Goal: Information Seeking & Learning: Check status

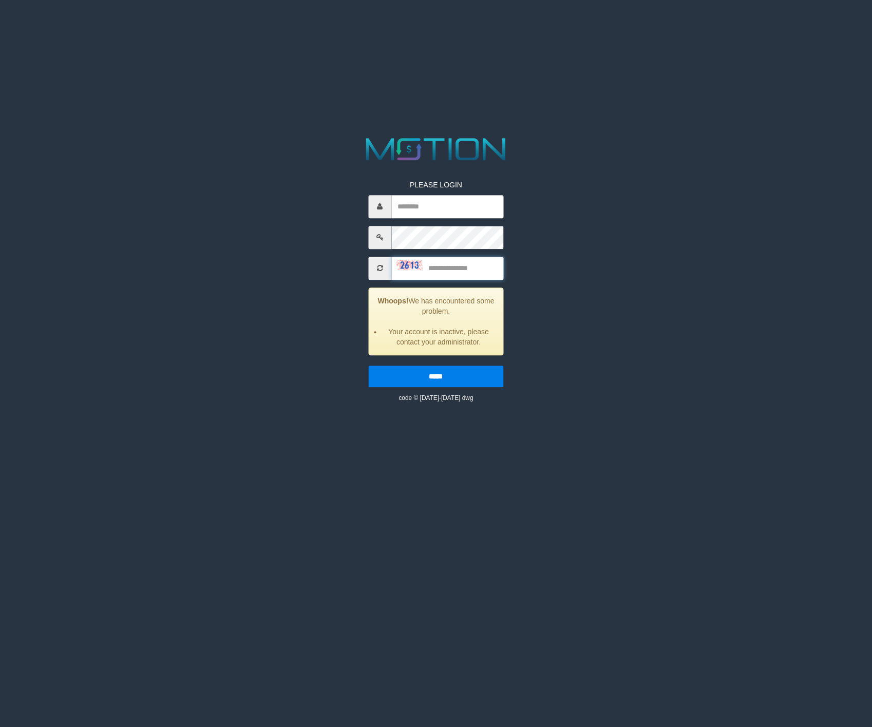
click at [458, 270] on input "text" at bounding box center [447, 268] width 112 height 23
type input "*********"
type input "****"
click at [463, 379] on input "*****" at bounding box center [435, 377] width 135 height 22
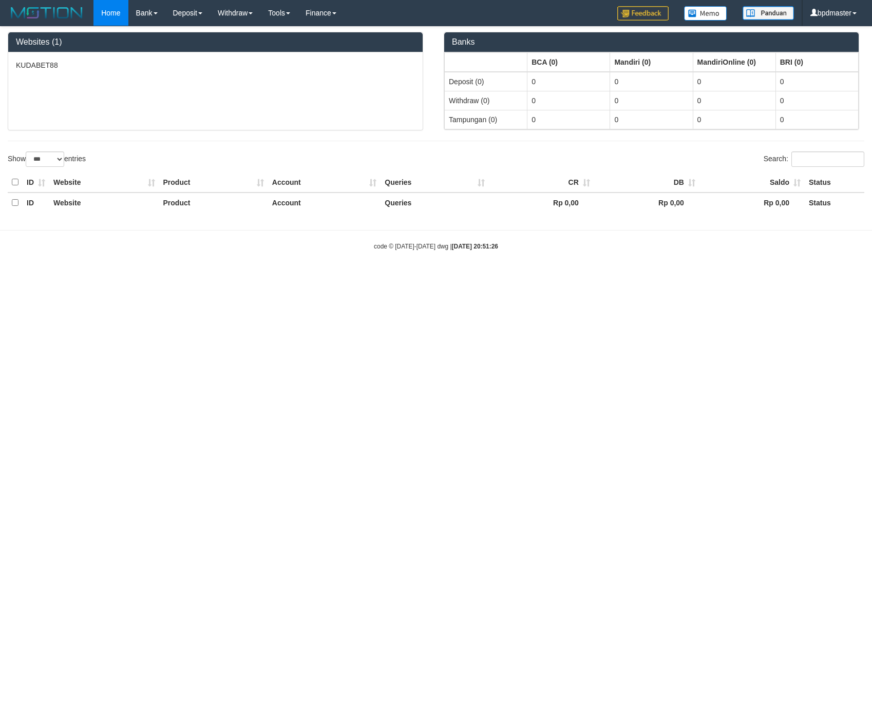
select select "***"
click at [191, 11] on link "Deposit" at bounding box center [187, 13] width 45 height 26
click at [116, 11] on link "Home" at bounding box center [110, 13] width 34 height 26
select select "***"
click at [99, 74] on div "KUDABET88" at bounding box center [215, 91] width 414 height 78
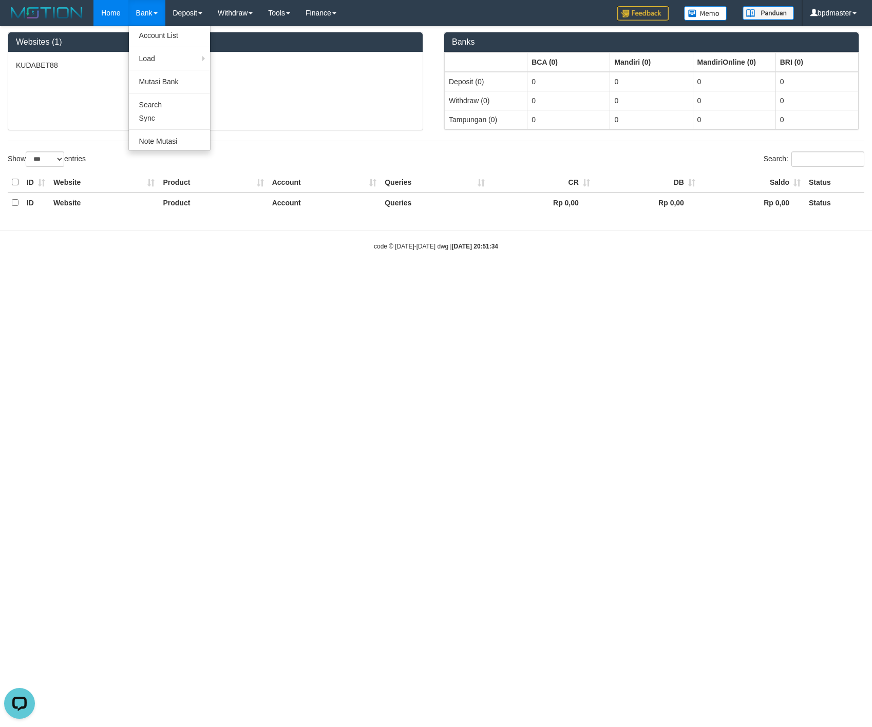
click at [145, 14] on link "Bank" at bounding box center [146, 13] width 37 height 26
click at [149, 13] on link "Bank" at bounding box center [146, 13] width 37 height 26
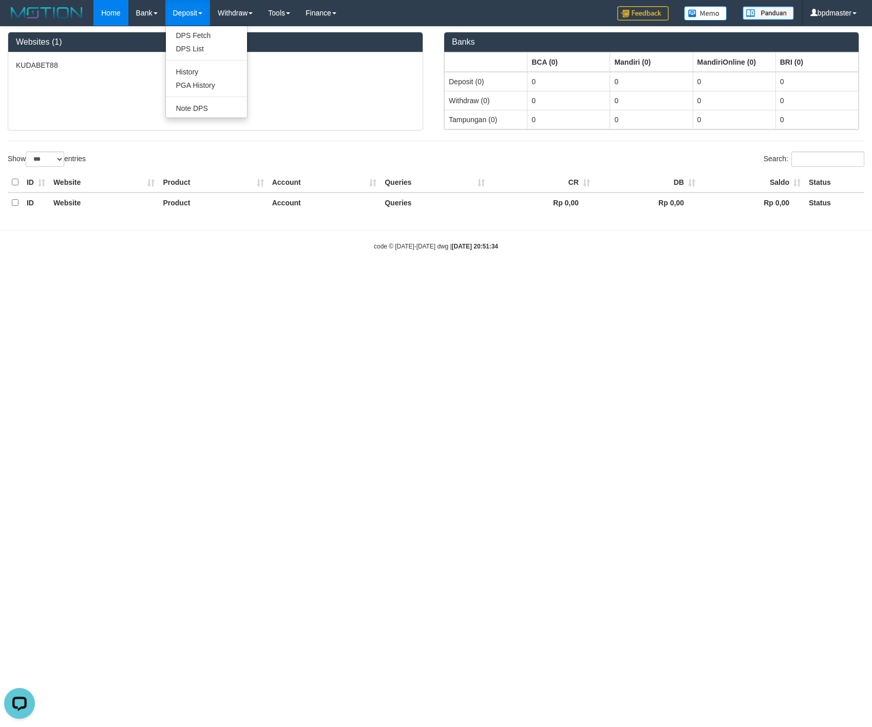
click at [173, 10] on link "Deposit" at bounding box center [187, 13] width 45 height 26
click at [171, 10] on link "Deposit" at bounding box center [187, 13] width 45 height 26
click at [185, 10] on link "Deposit" at bounding box center [187, 13] width 45 height 26
click at [194, 82] on link "PGA History" at bounding box center [206, 85] width 81 height 13
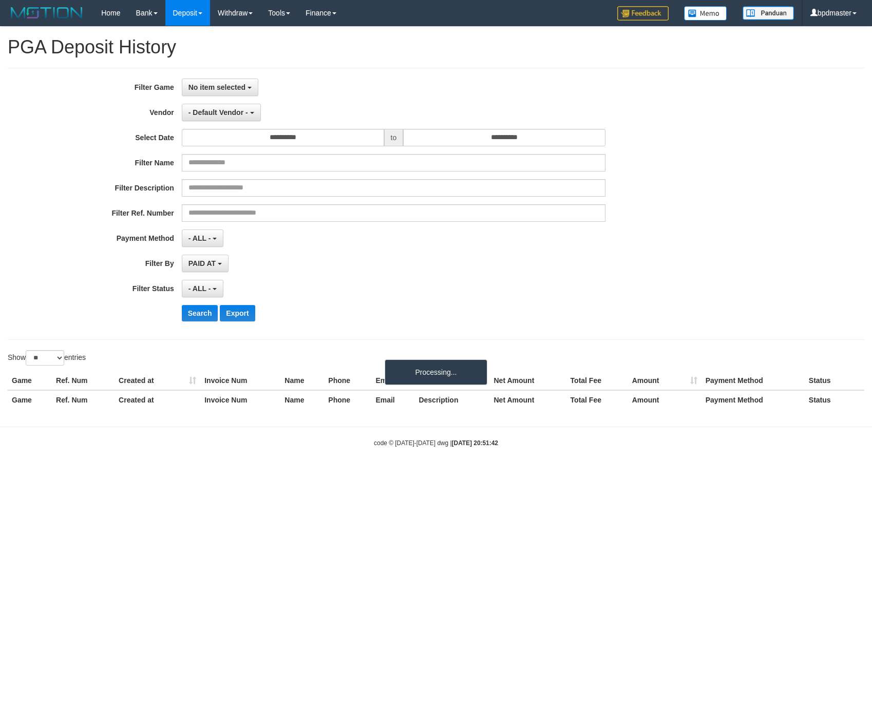
select select
select select "**"
click at [209, 262] on span "PAID AT" at bounding box center [201, 263] width 27 height 8
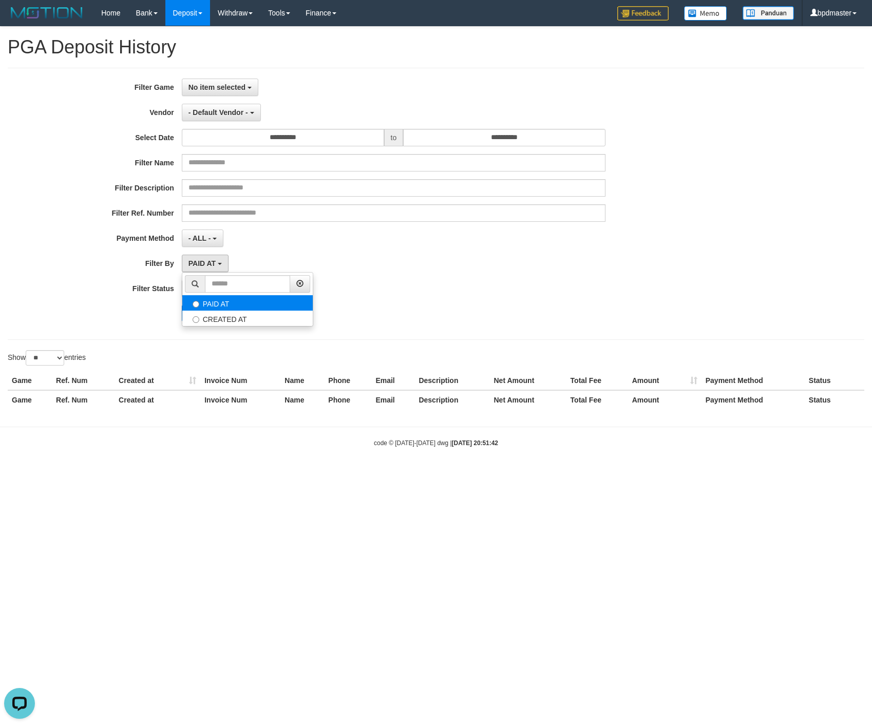
click at [225, 311] on label "PAID AT" at bounding box center [247, 302] width 130 height 15
click at [225, 318] on label "CREATED AT" at bounding box center [247, 318] width 130 height 15
select select "*"
click at [222, 88] on span "No item selected" at bounding box center [216, 87] width 57 height 8
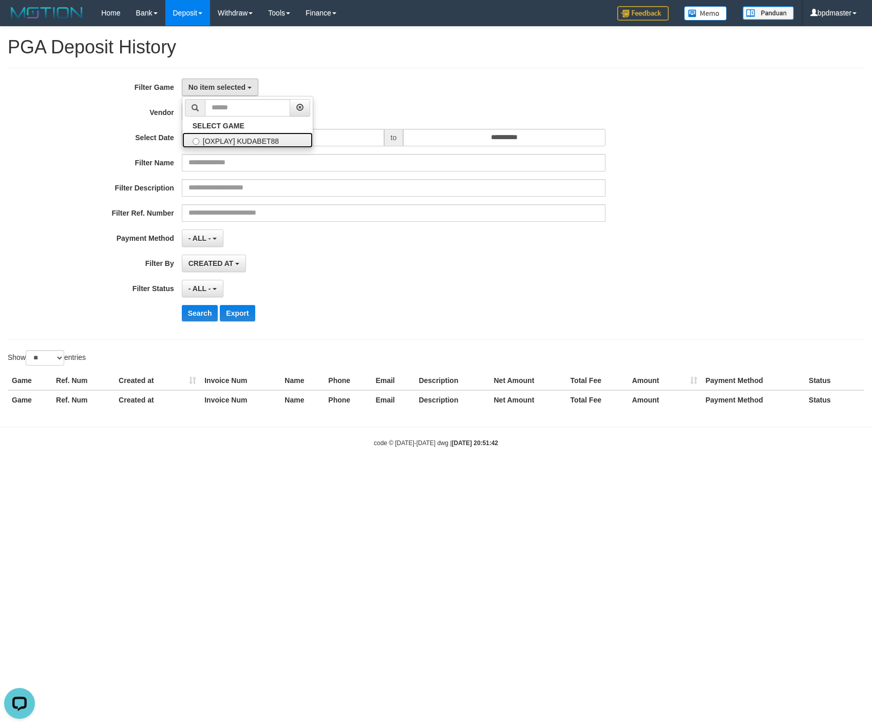
click at [236, 142] on label "[OXPLAY] KUDABET88" at bounding box center [247, 139] width 130 height 15
select select "****"
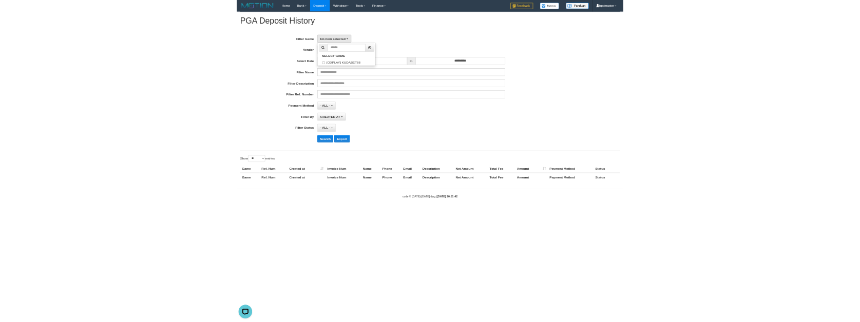
scroll to position [9, 0]
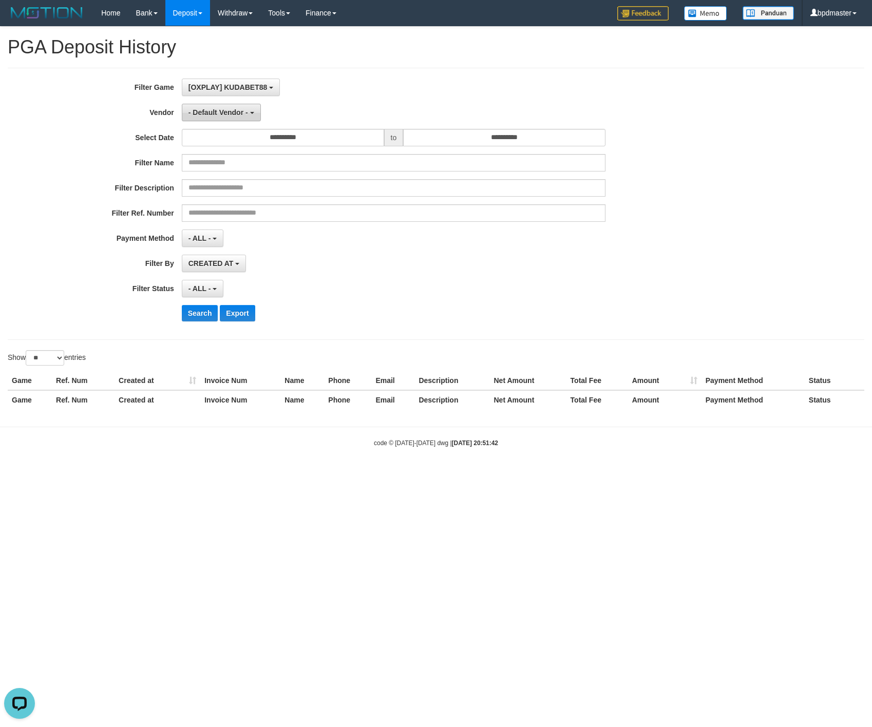
click at [202, 110] on span "- Default Vendor -" at bounding box center [218, 112] width 60 height 8
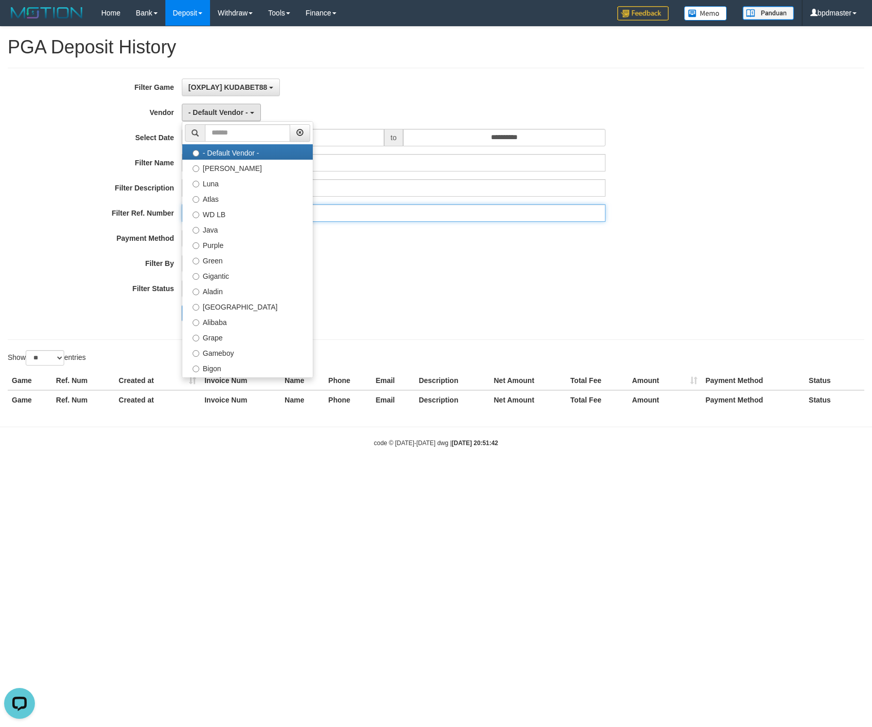
click at [435, 222] on input "text" at bounding box center [394, 212] width 424 height 17
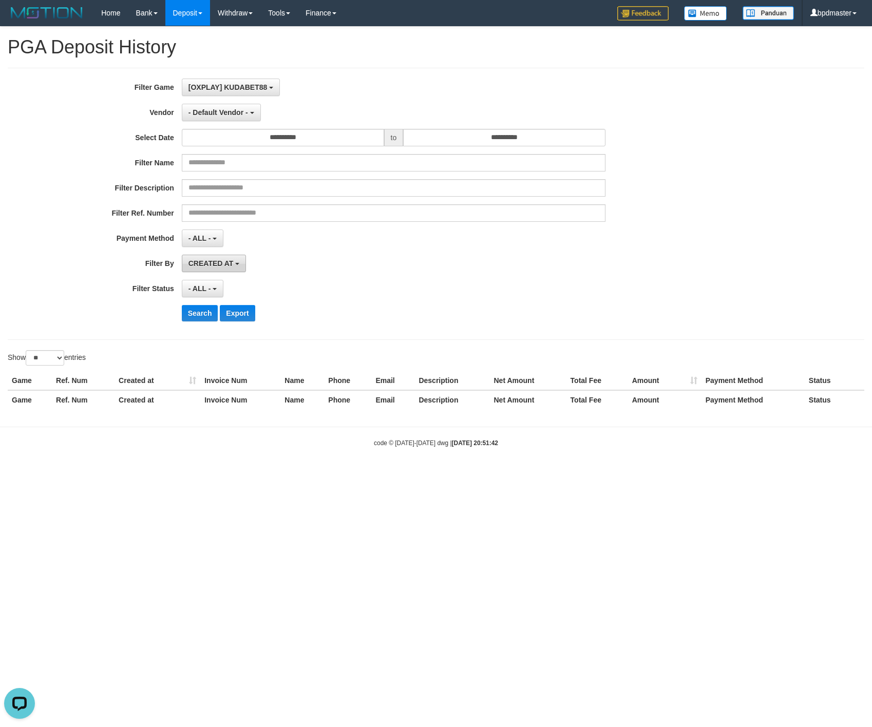
click at [224, 264] on span "CREATED AT" at bounding box center [210, 263] width 45 height 8
click at [248, 322] on label "CREATED AT" at bounding box center [247, 318] width 130 height 15
click at [205, 239] on span "- ALL -" at bounding box center [199, 238] width 23 height 8
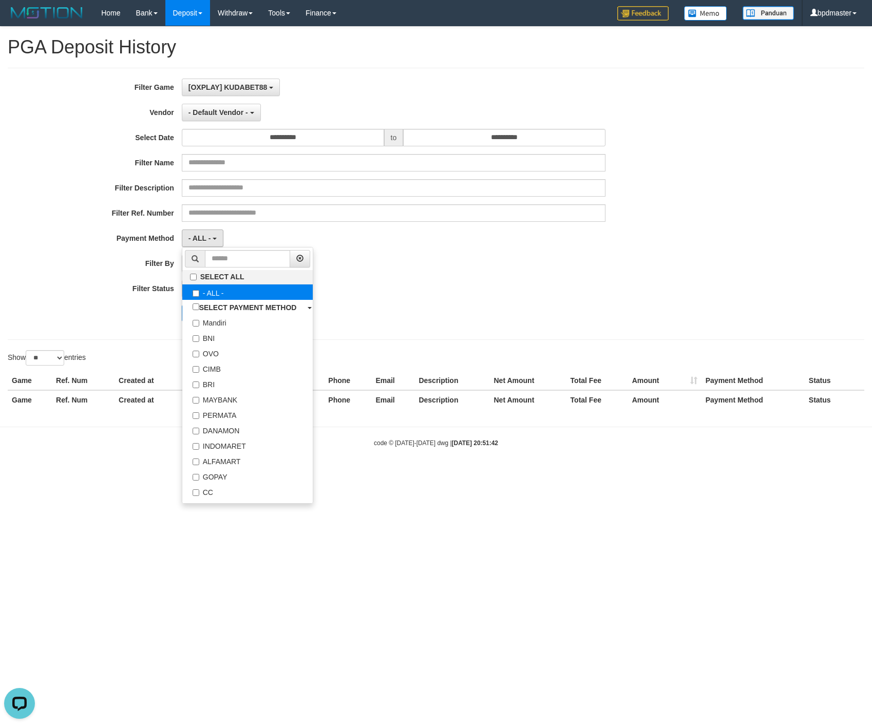
click at [231, 293] on label "- ALL -" at bounding box center [247, 291] width 130 height 15
select select "***"
click at [232, 282] on label "SELECT ALL" at bounding box center [247, 277] width 130 height 14
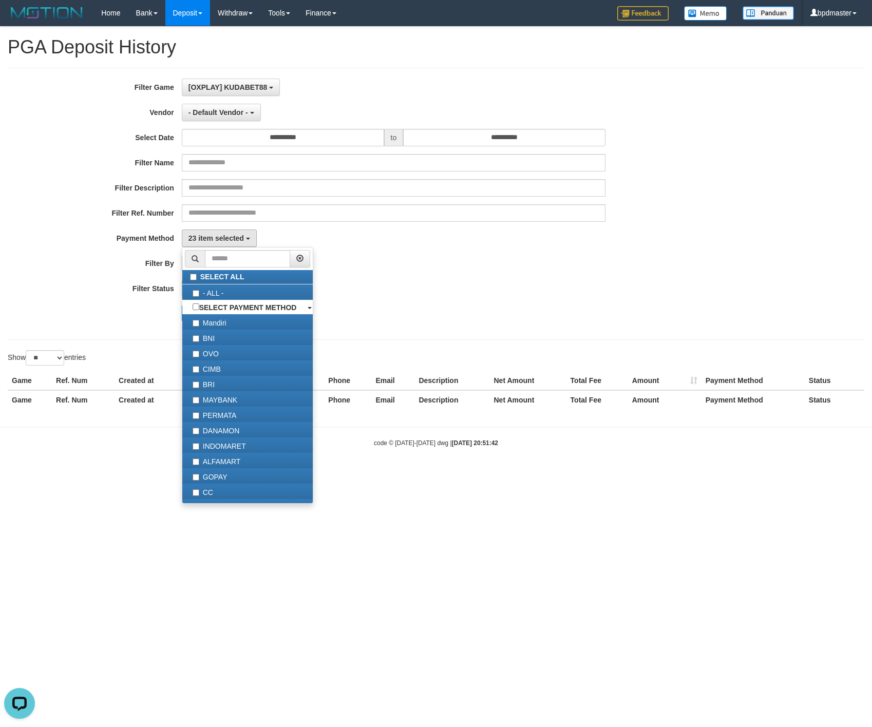
click at [408, 239] on div "23 item selected SELECT ALL - ALL - SELECT PAYMENT METHOD Mandiri BNI OVO CIMB …" at bounding box center [394, 237] width 424 height 17
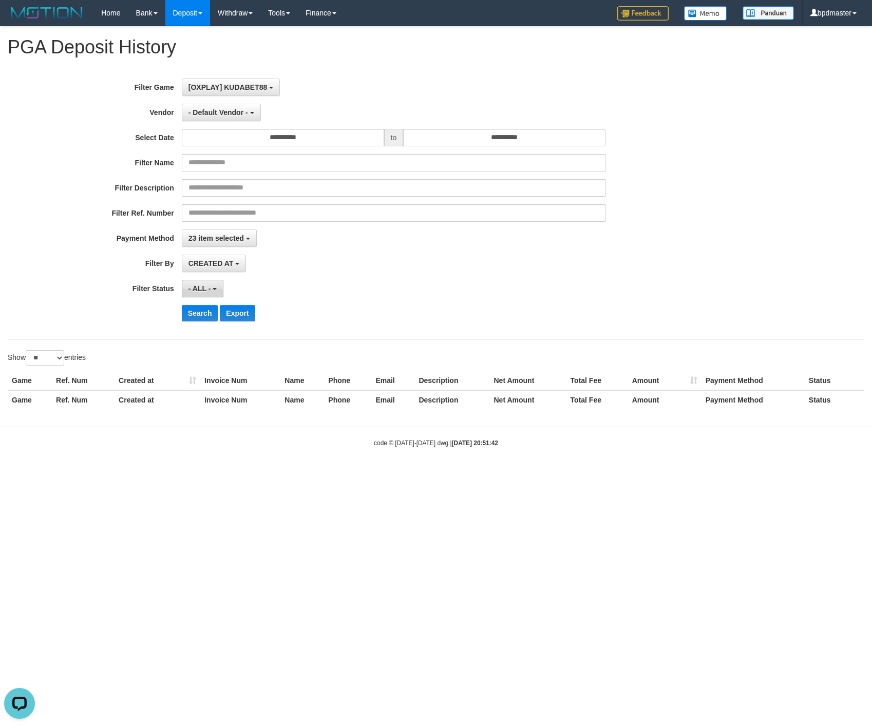
click at [213, 286] on button "- ALL -" at bounding box center [203, 288] width 42 height 17
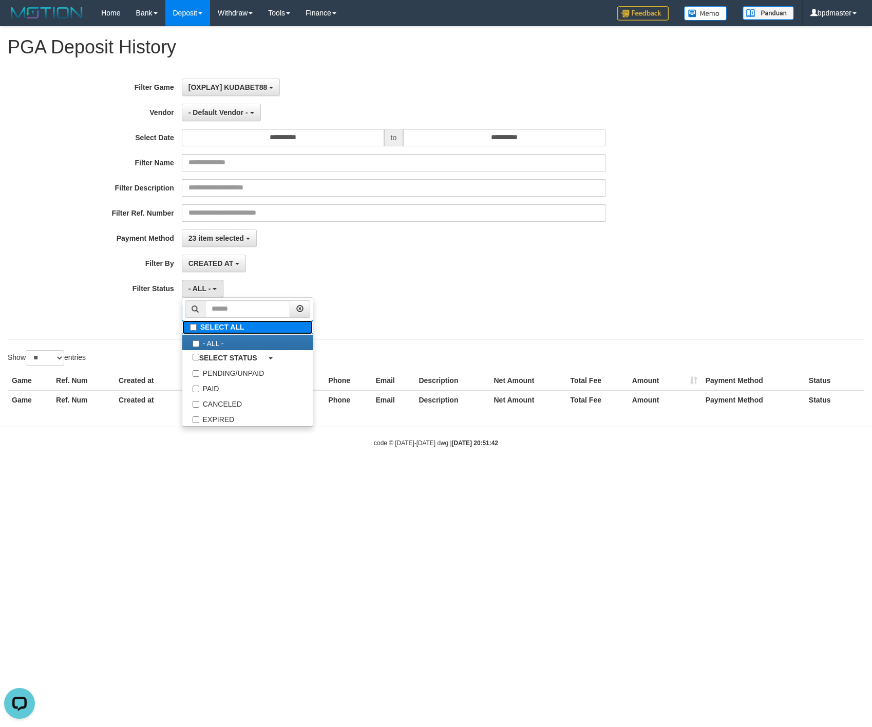
click at [242, 333] on label "SELECT ALL" at bounding box center [247, 327] width 130 height 14
select select "***"
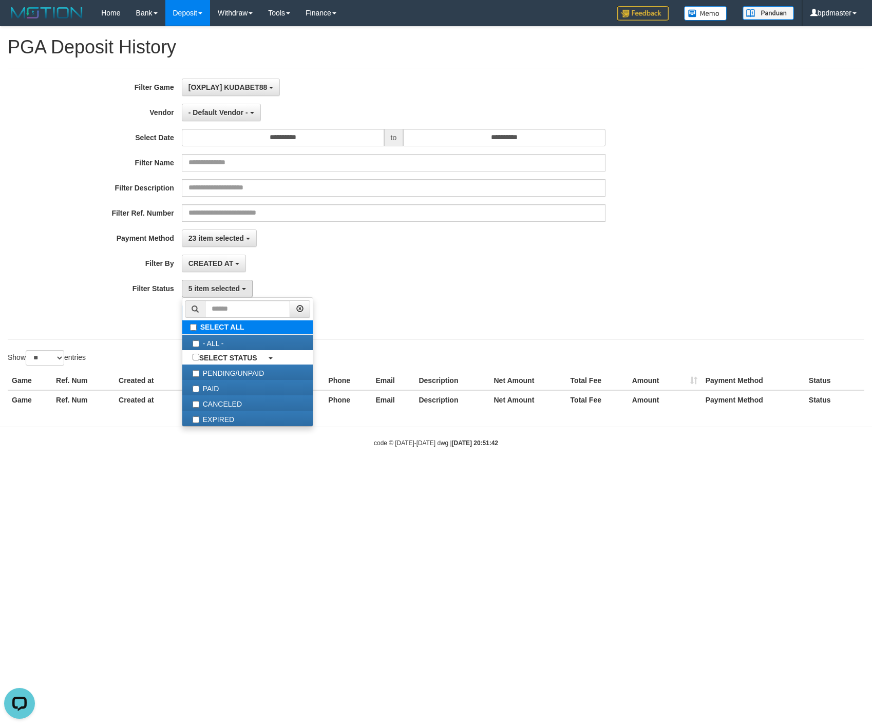
click at [244, 334] on label "SELECT ALL" at bounding box center [247, 327] width 130 height 14
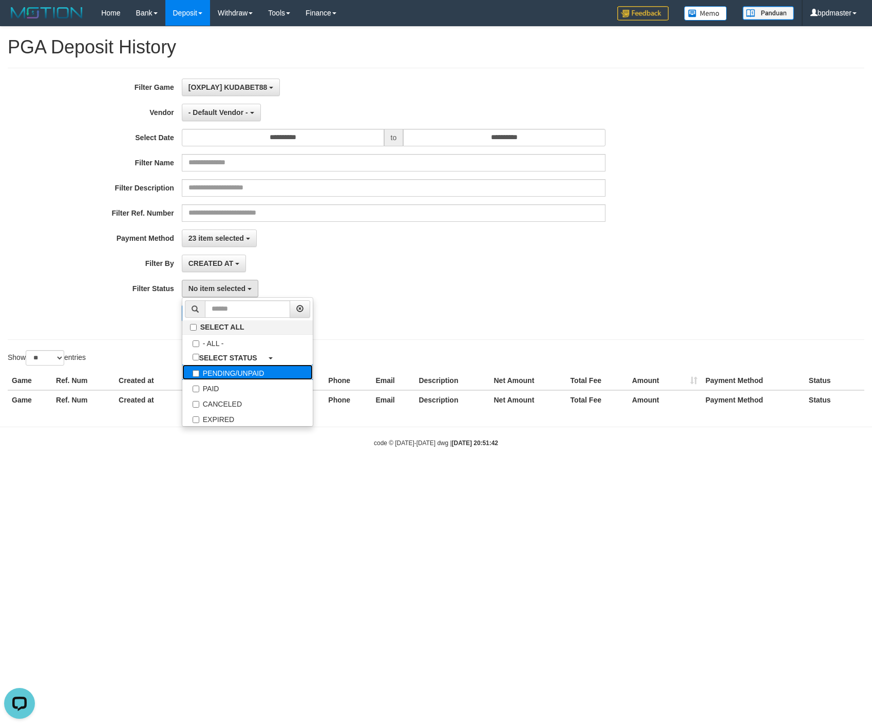
click at [263, 375] on label "PENDING/UNPAID" at bounding box center [247, 371] width 130 height 15
select select "*"
click at [461, 297] on div "PENDING/UNPAID SELECT ALL - ALL - SELECT STATUS PENDING/UNPAID PAID CANCELED EX…" at bounding box center [394, 288] width 424 height 17
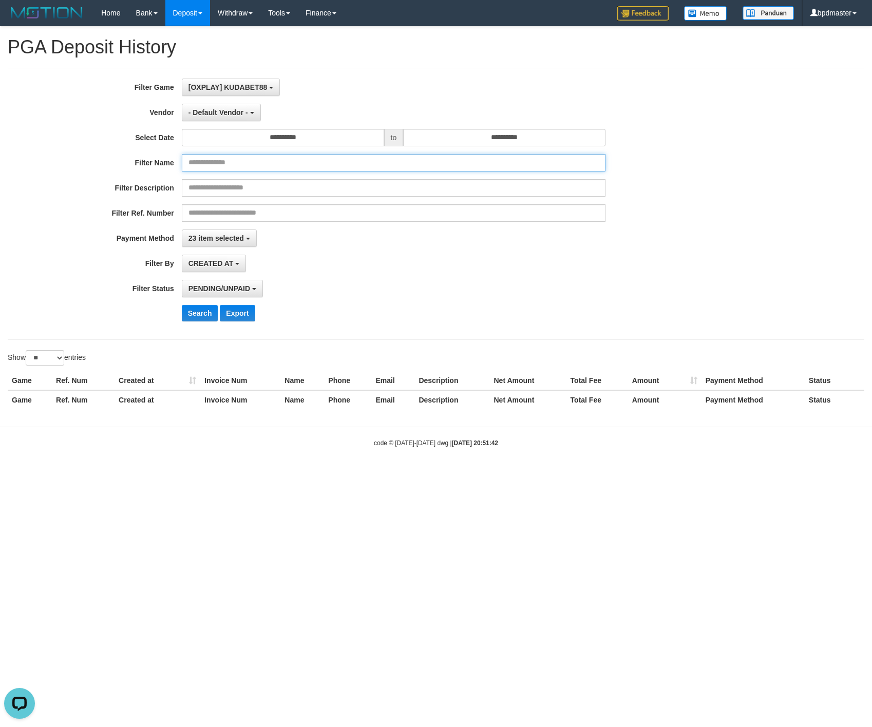
click at [246, 163] on input "text" at bounding box center [394, 162] width 424 height 17
paste input "**********"
type input "**********"
click at [227, 112] on span "- Default Vendor -" at bounding box center [218, 112] width 60 height 8
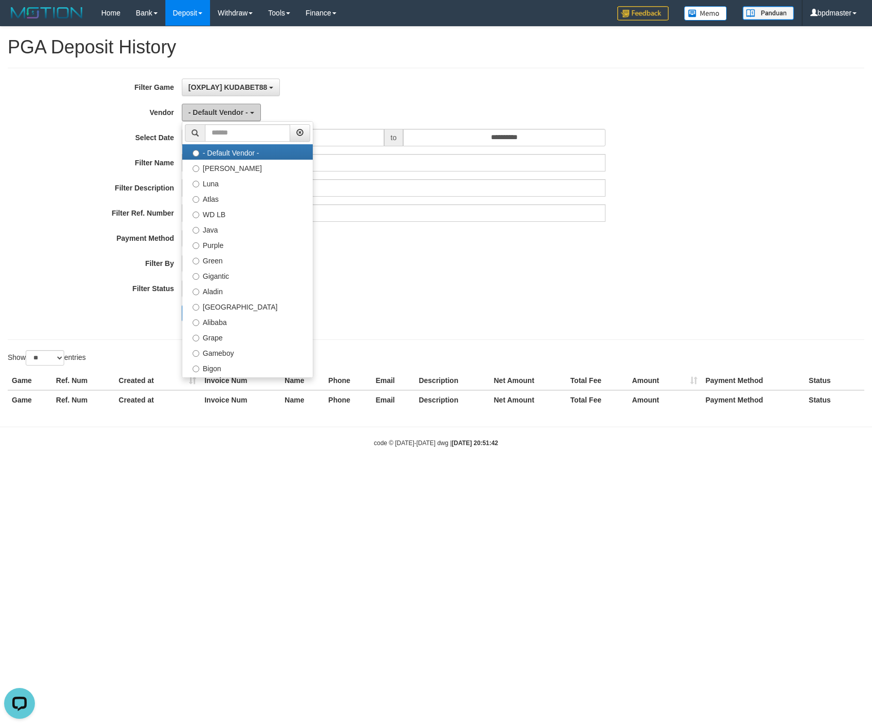
click at [230, 112] on span "- Default Vendor -" at bounding box center [218, 112] width 60 height 8
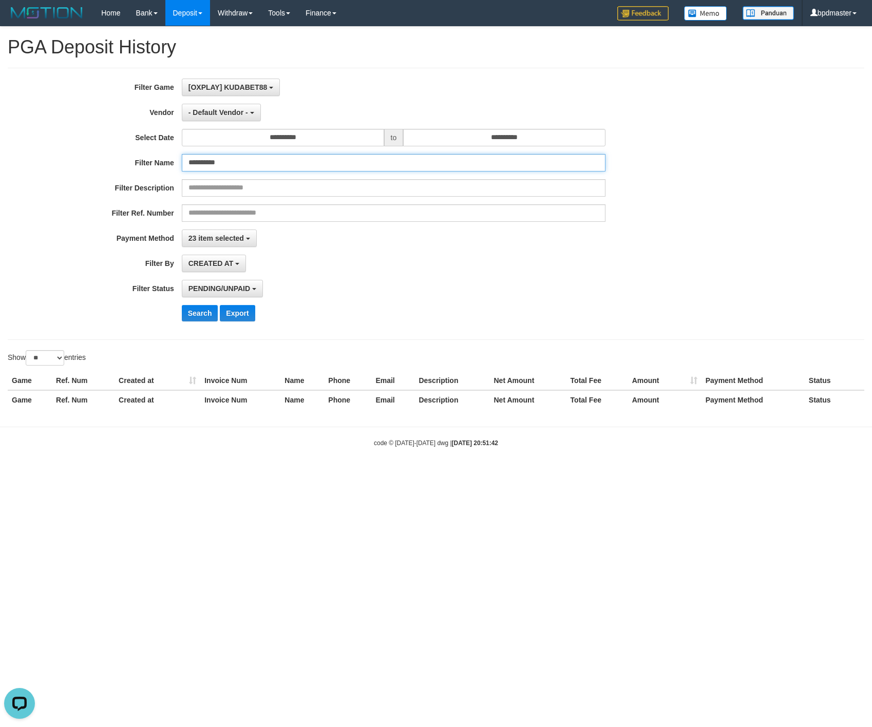
drag, startPoint x: 248, startPoint y: 159, endPoint x: 8, endPoint y: 159, distance: 239.7
click at [39, 159] on div "**********" at bounding box center [363, 162] width 726 height 17
click at [325, 259] on div "CREATED AT PAID AT CREATED AT" at bounding box center [394, 263] width 424 height 17
click at [227, 116] on span "- Default Vendor -" at bounding box center [218, 112] width 60 height 8
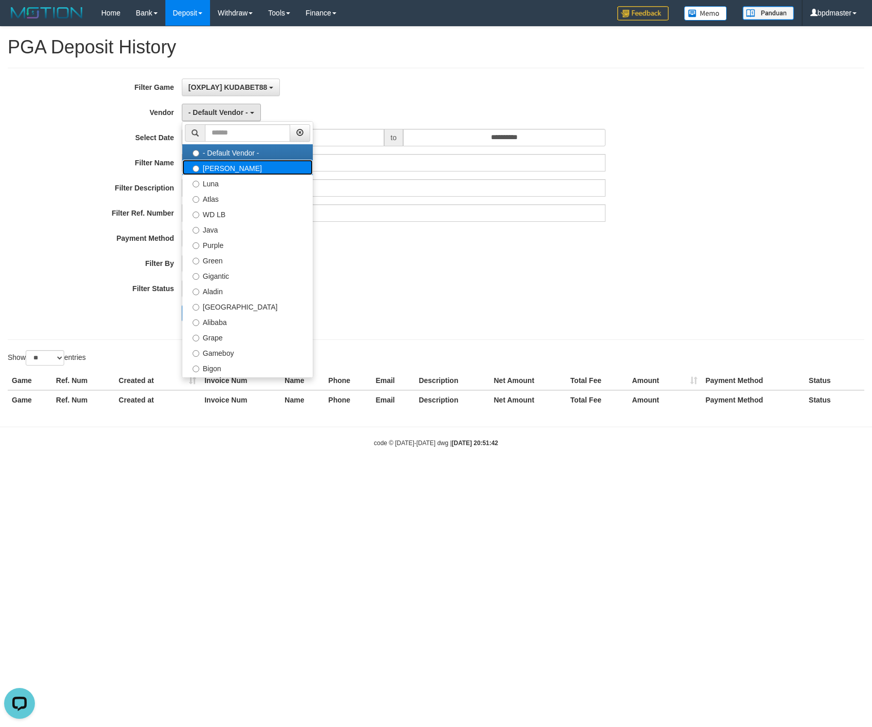
click at [227, 174] on label "[PERSON_NAME]" at bounding box center [247, 167] width 130 height 15
select select "**********"
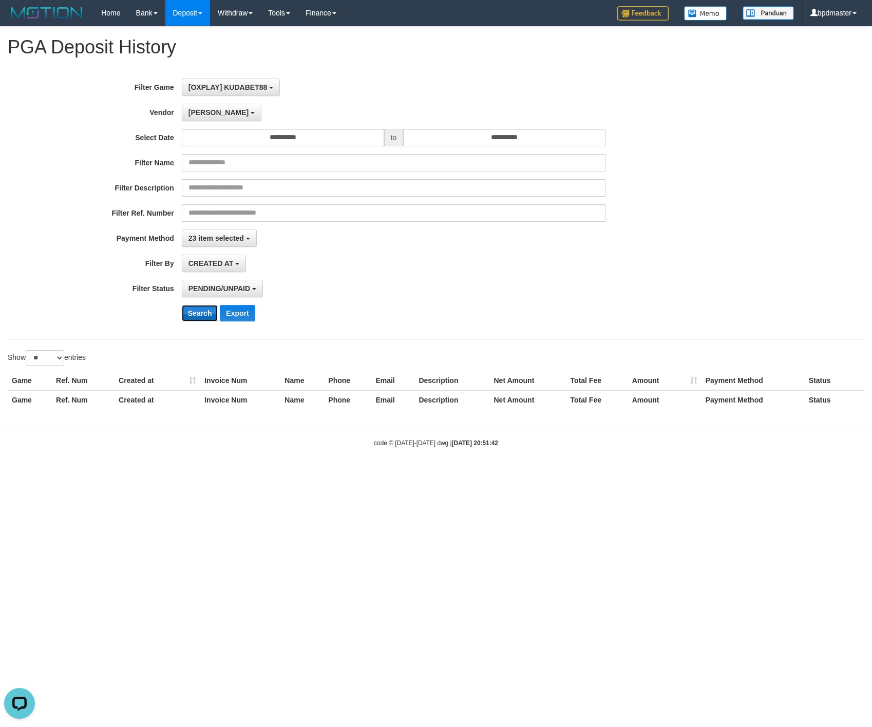
click at [208, 313] on button "Search" at bounding box center [200, 313] width 36 height 16
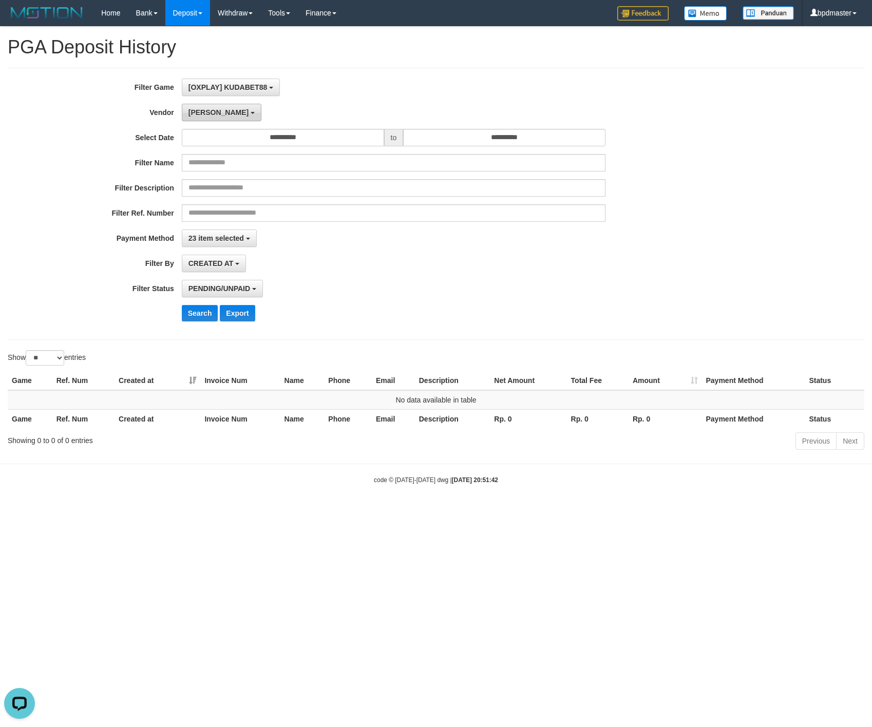
click at [201, 116] on span "[PERSON_NAME]" at bounding box center [218, 112] width 60 height 8
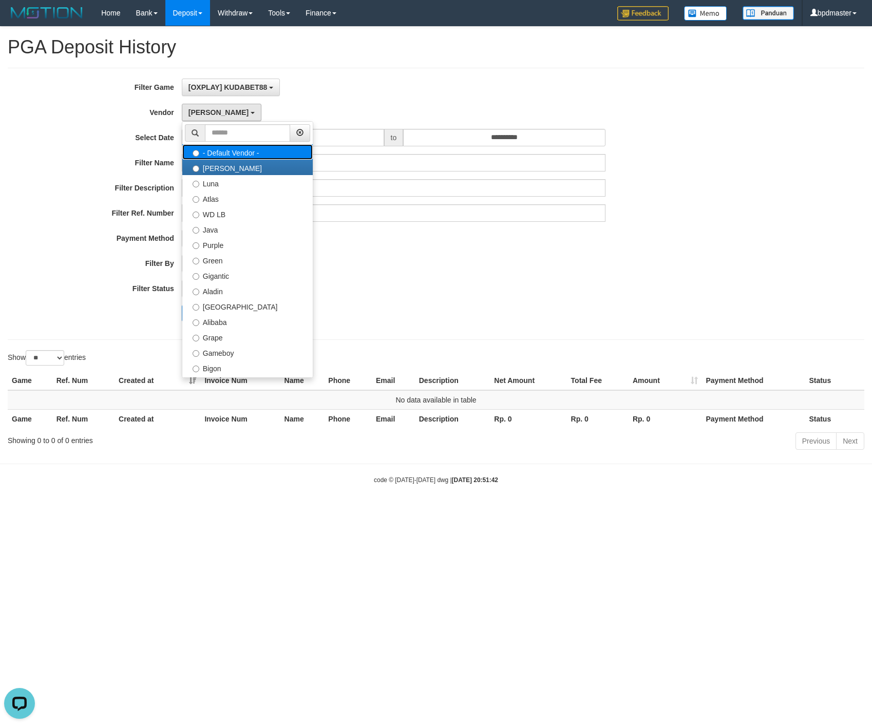
click at [219, 150] on label "- Default Vendor -" at bounding box center [247, 151] width 130 height 15
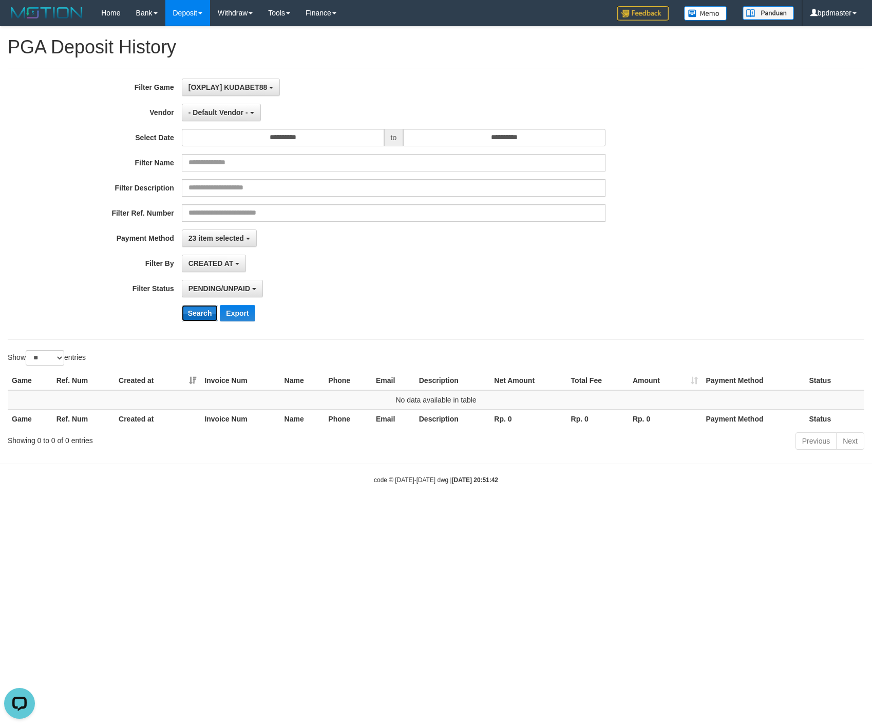
click at [202, 310] on button "Search" at bounding box center [200, 313] width 36 height 16
click at [205, 112] on span "- Default Vendor -" at bounding box center [218, 112] width 60 height 8
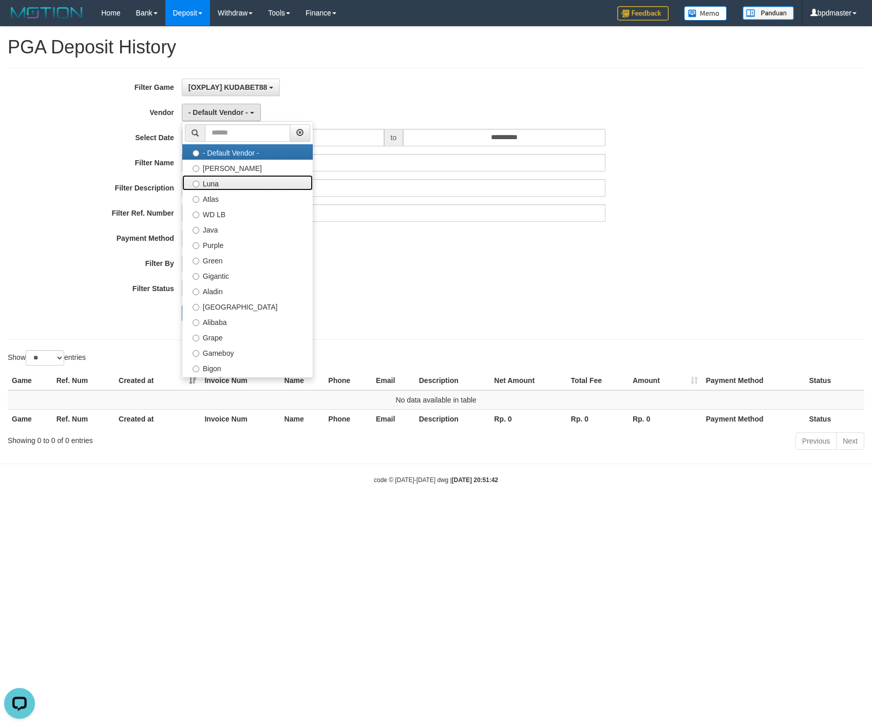
click at [221, 182] on label "Luna" at bounding box center [247, 182] width 130 height 15
select select "**********"
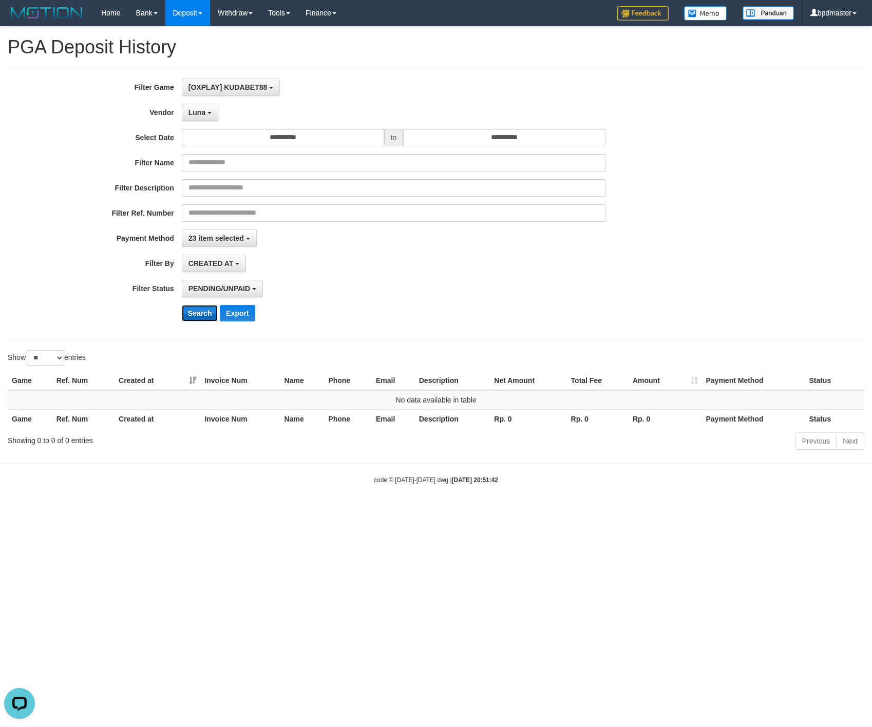
click at [205, 314] on button "Search" at bounding box center [200, 313] width 36 height 16
click at [216, 285] on button "PENDING/UNPAID" at bounding box center [222, 288] width 81 height 17
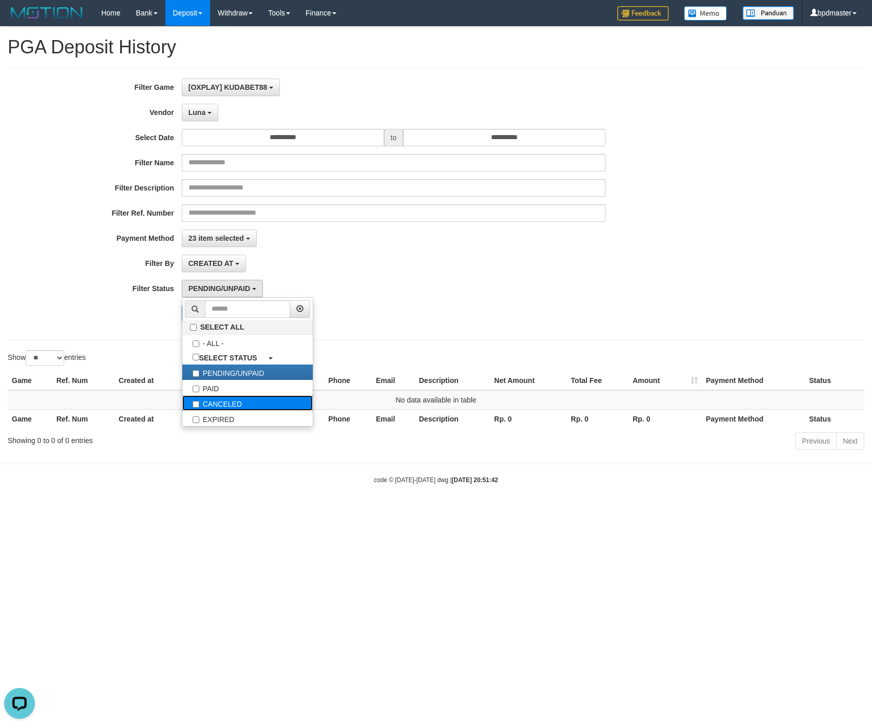
click at [212, 407] on label "CANCELED" at bounding box center [247, 402] width 130 height 15
click at [248, 377] on label "PENDING/UNPAID" at bounding box center [247, 371] width 130 height 15
select select "*"
click at [323, 246] on div "23 item selected SELECT ALL - ALL - SELECT PAYMENT METHOD Mandiri BNI OVO CIMB …" at bounding box center [394, 237] width 424 height 17
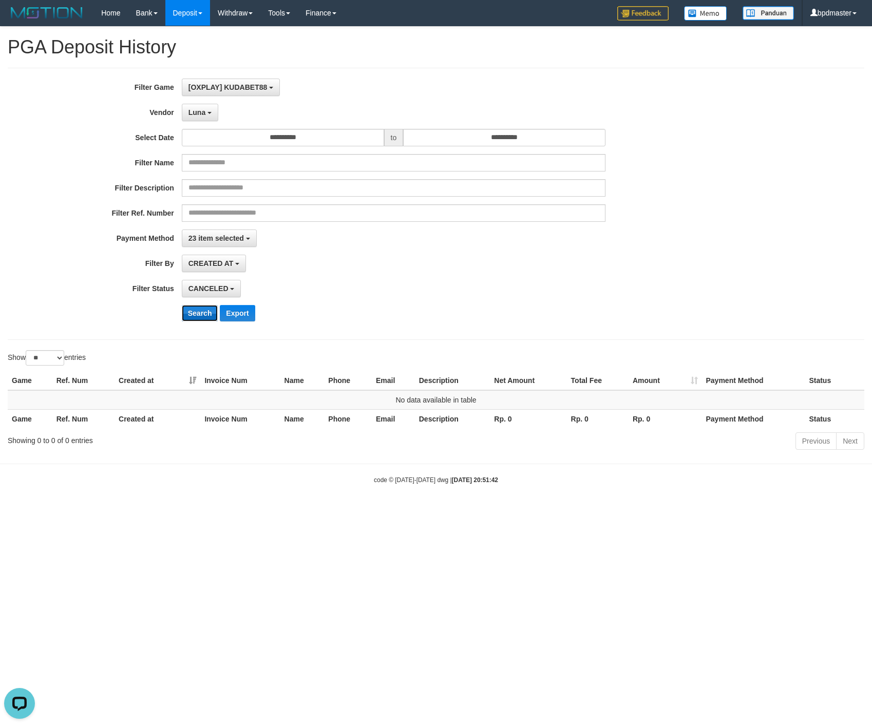
drag, startPoint x: 202, startPoint y: 316, endPoint x: 203, endPoint y: 299, distance: 17.0
click at [202, 317] on button "Search" at bounding box center [200, 313] width 36 height 16
click at [198, 116] on span "Luna" at bounding box center [196, 112] width 17 height 8
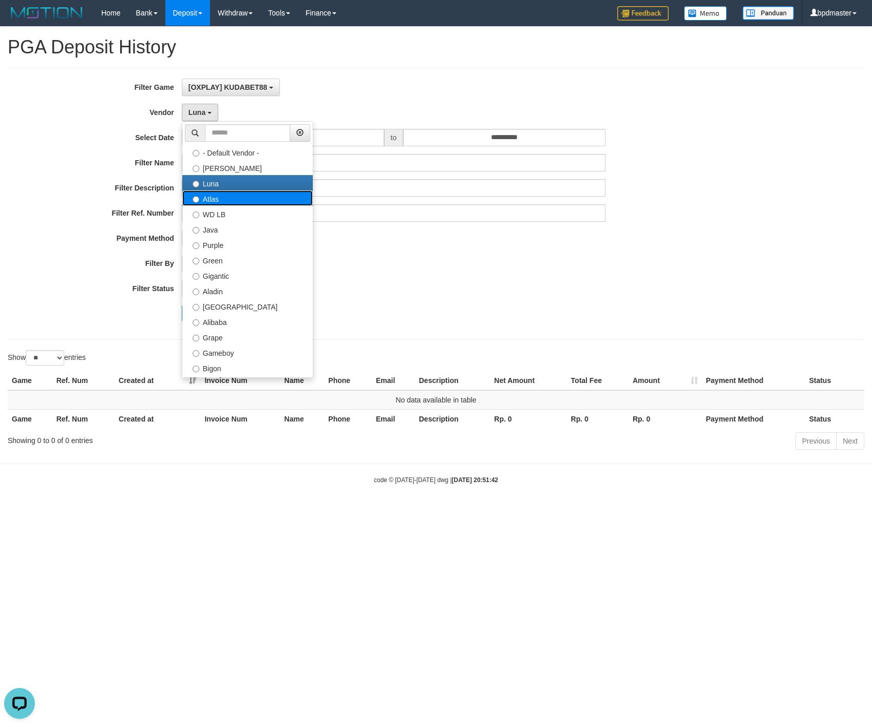
click at [208, 204] on label "Atlas" at bounding box center [247, 197] width 130 height 15
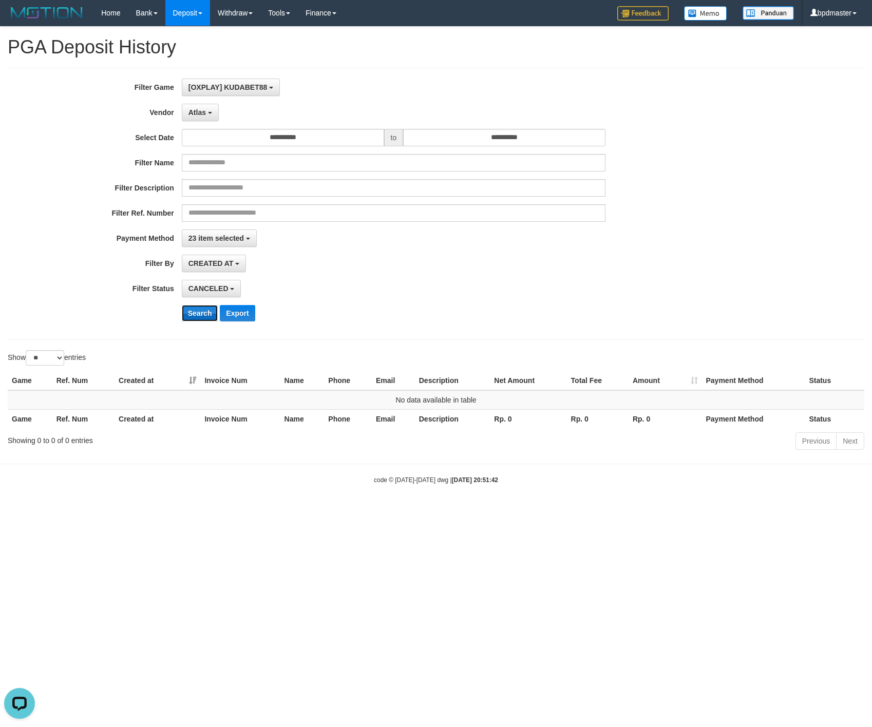
click at [195, 312] on button "Search" at bounding box center [200, 313] width 36 height 16
click at [196, 116] on span "Atlas" at bounding box center [196, 112] width 17 height 8
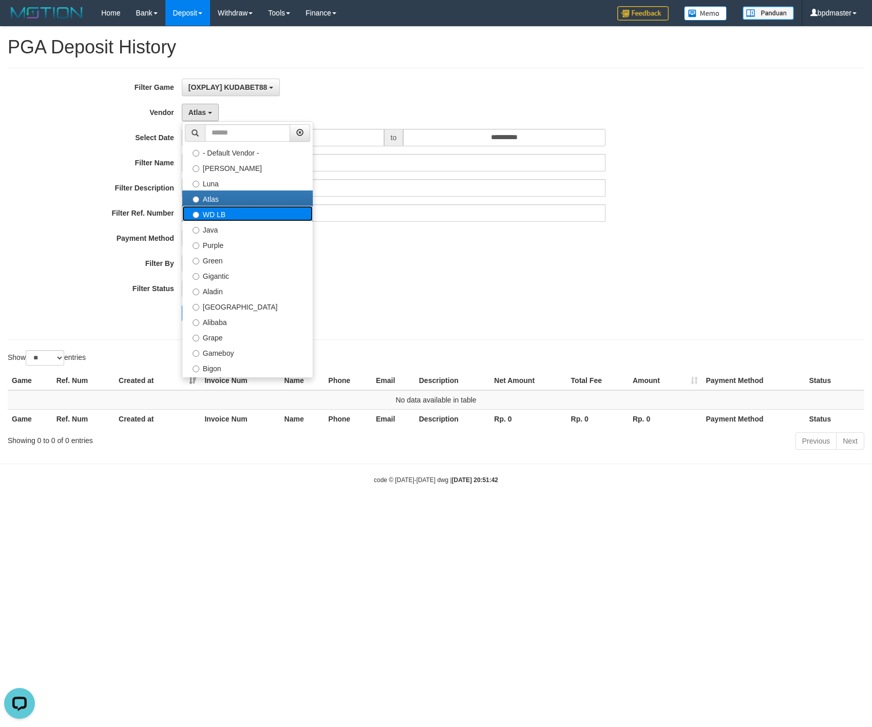
click at [217, 217] on label "WD LB" at bounding box center [247, 213] width 130 height 15
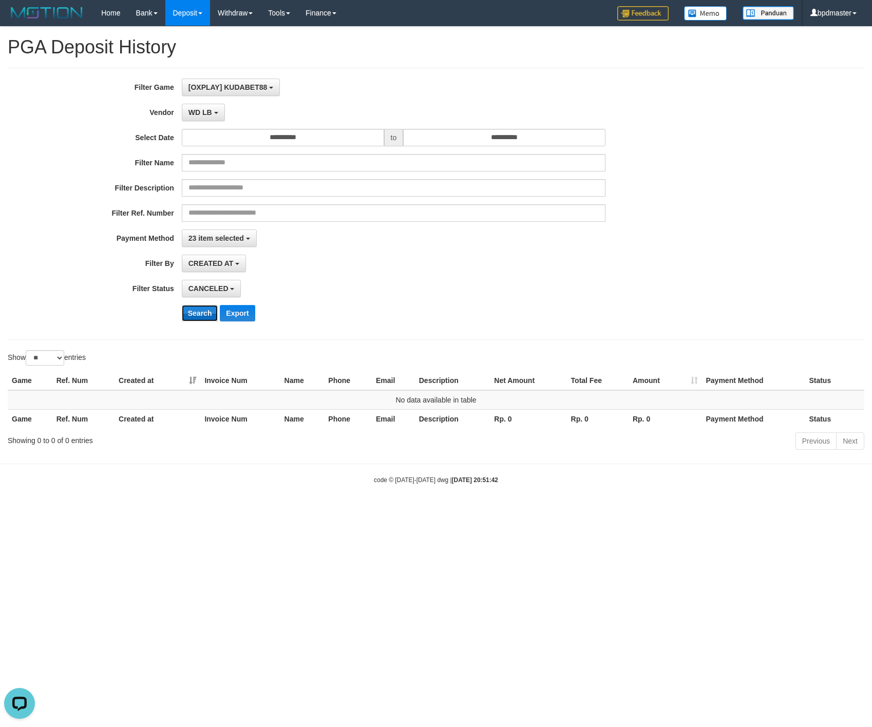
click at [200, 313] on button "Search" at bounding box center [200, 313] width 36 height 16
click at [205, 116] on span "WD LB" at bounding box center [200, 112] width 24 height 8
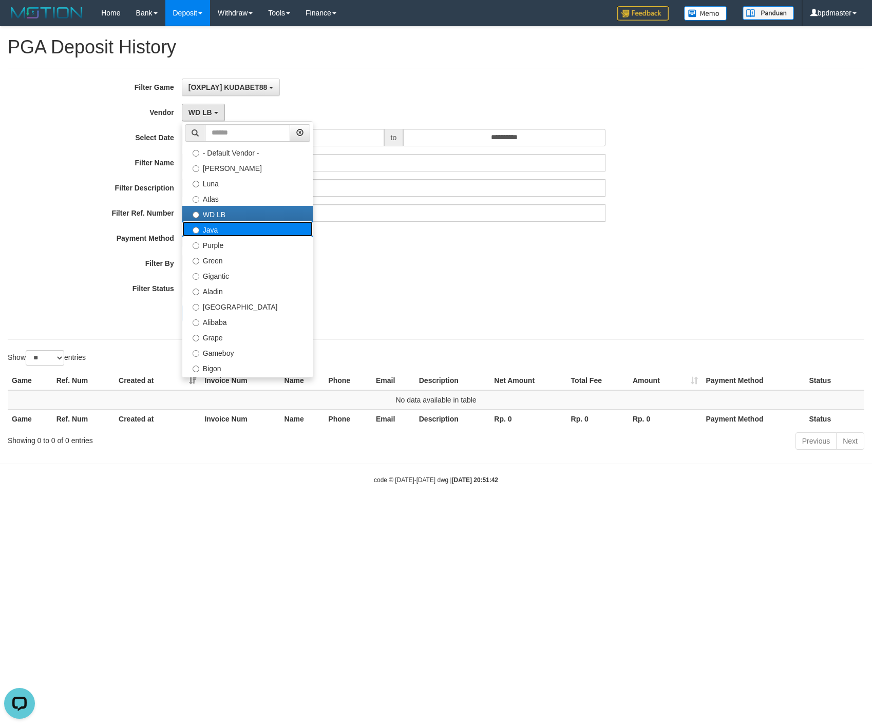
click at [225, 233] on label "Java" at bounding box center [247, 228] width 130 height 15
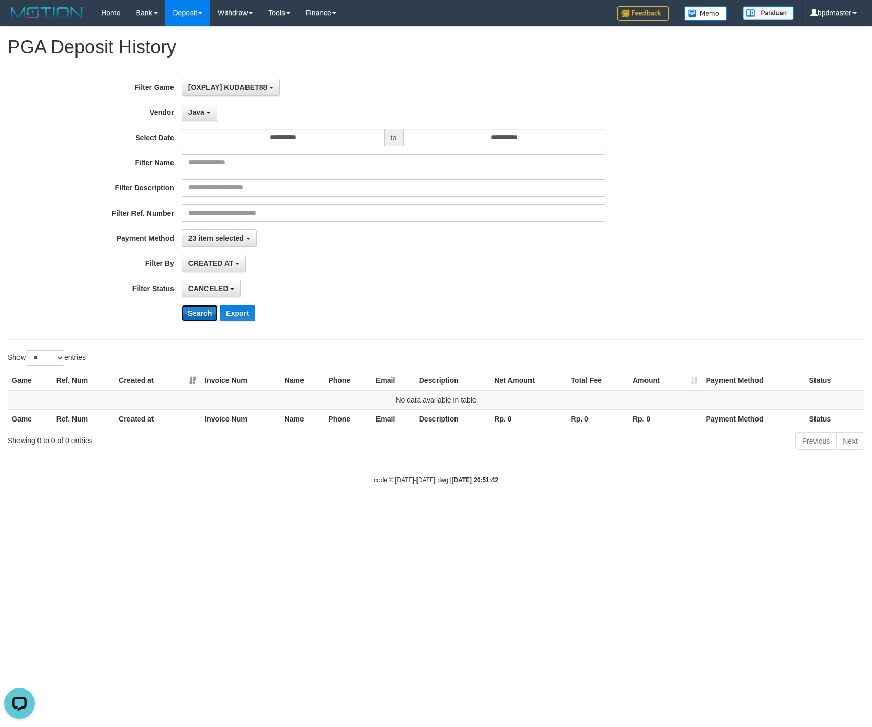
click at [196, 313] on button "Search" at bounding box center [200, 313] width 36 height 16
click at [201, 117] on button "Java" at bounding box center [199, 112] width 35 height 17
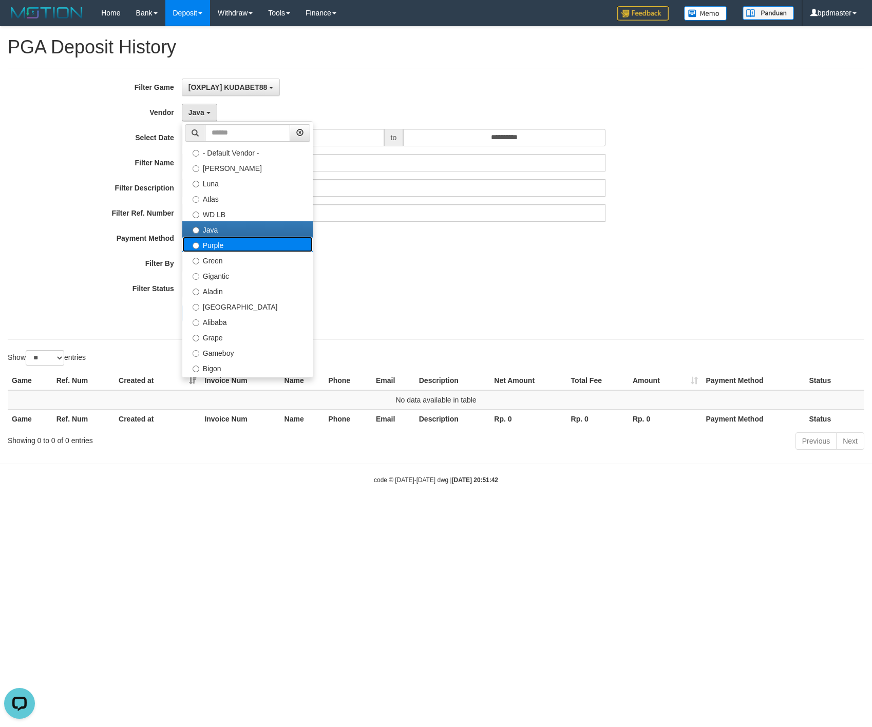
click at [220, 250] on label "Purple" at bounding box center [247, 244] width 130 height 15
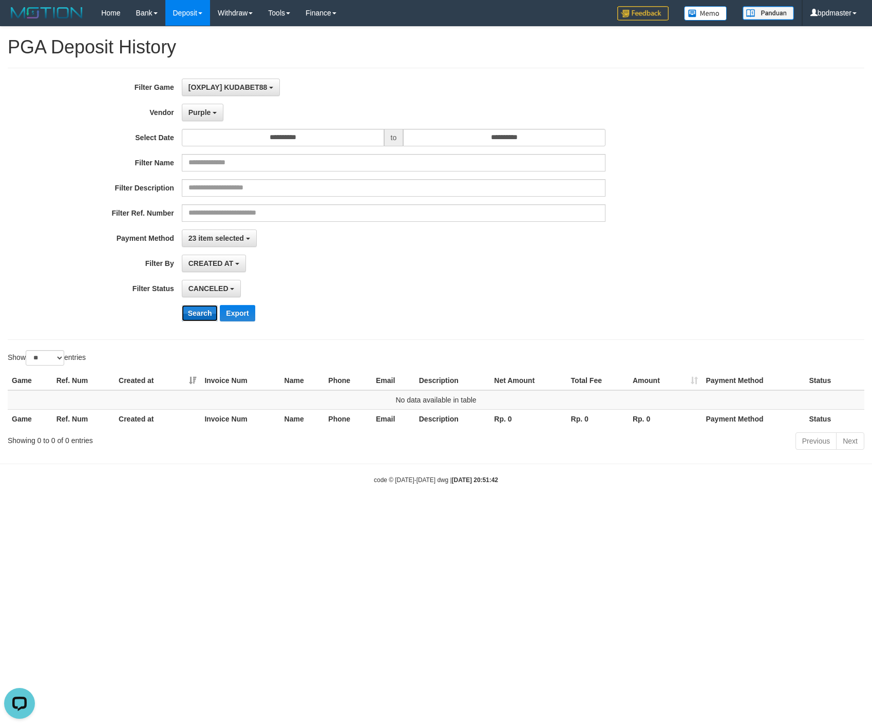
click at [195, 317] on button "Search" at bounding box center [200, 313] width 36 height 16
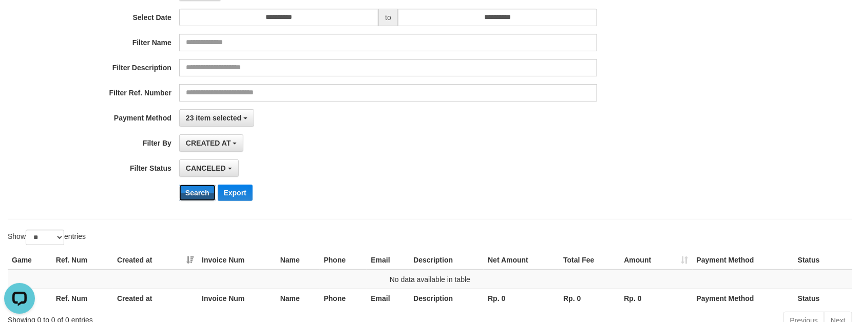
scroll to position [128, 0]
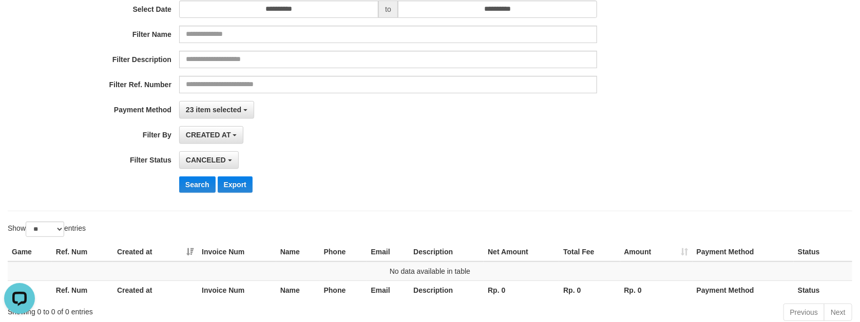
click at [198, 196] on div "**********" at bounding box center [358, 75] width 717 height 251
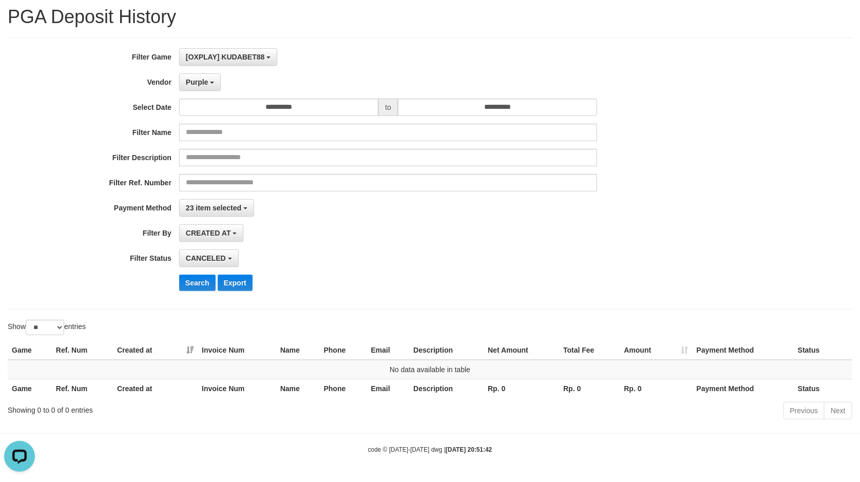
scroll to position [33, 0]
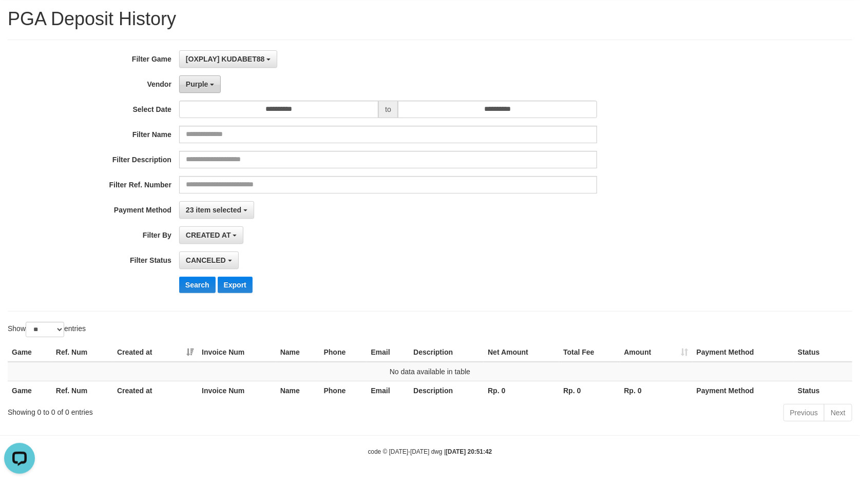
click at [202, 82] on span "Purple" at bounding box center [197, 84] width 23 height 8
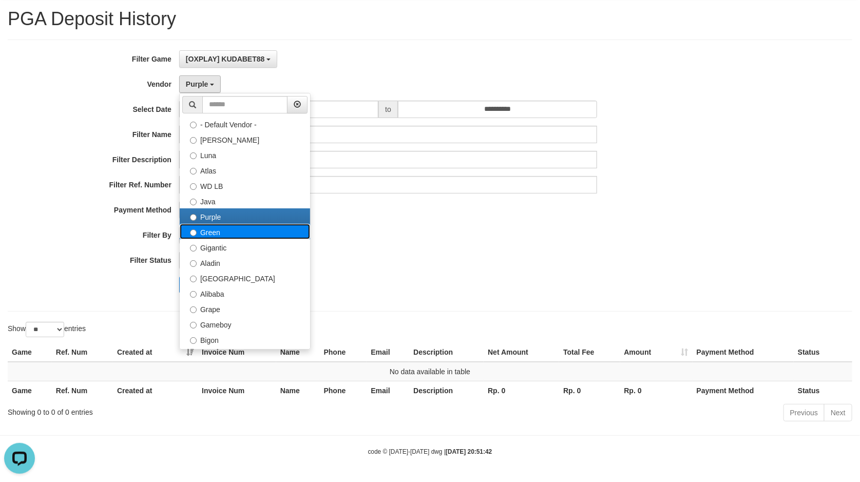
click at [222, 225] on label "Green" at bounding box center [245, 231] width 130 height 15
select select "**********"
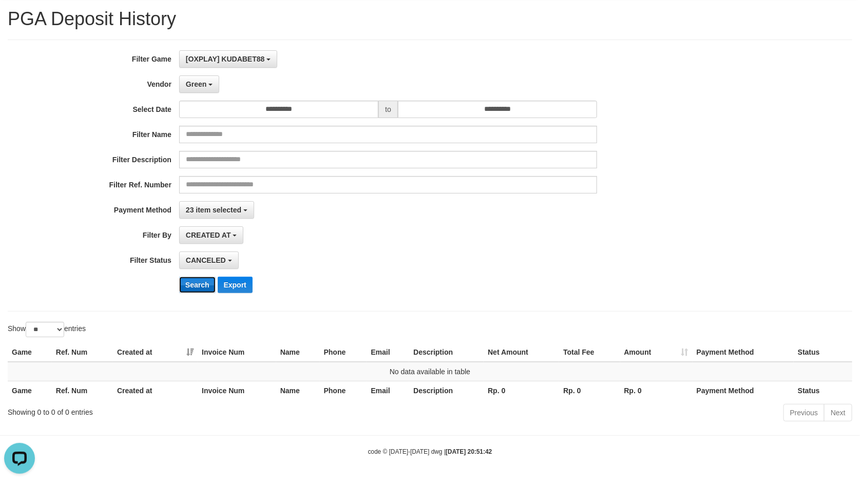
drag, startPoint x: 202, startPoint y: 282, endPoint x: 198, endPoint y: 257, distance: 25.5
click at [201, 282] on button "Search" at bounding box center [197, 285] width 36 height 16
click at [199, 85] on button "Green" at bounding box center [199, 83] width 40 height 17
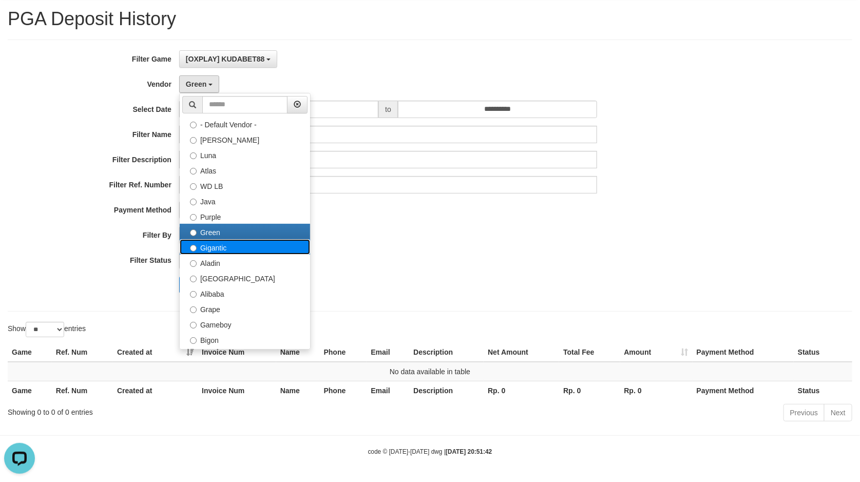
click at [220, 241] on label "Gigantic" at bounding box center [245, 246] width 130 height 15
select select "**********"
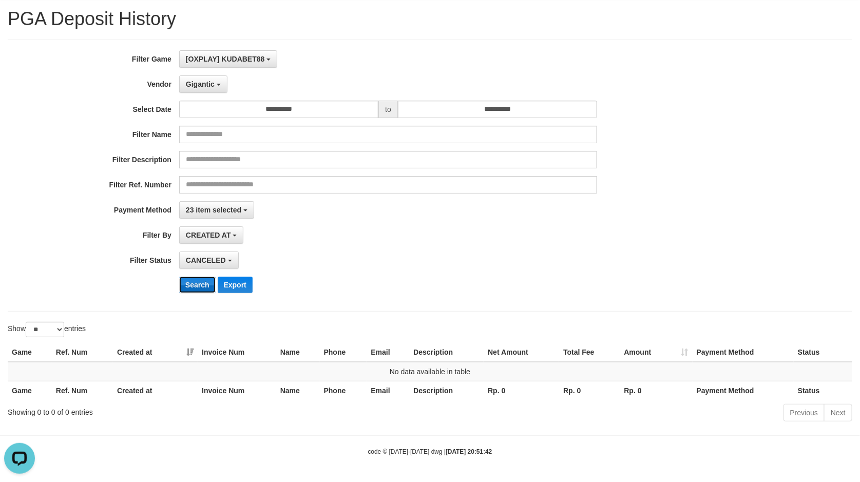
click at [187, 282] on button "Search" at bounding box center [197, 285] width 36 height 16
click at [198, 83] on span "Gigantic" at bounding box center [200, 84] width 29 height 8
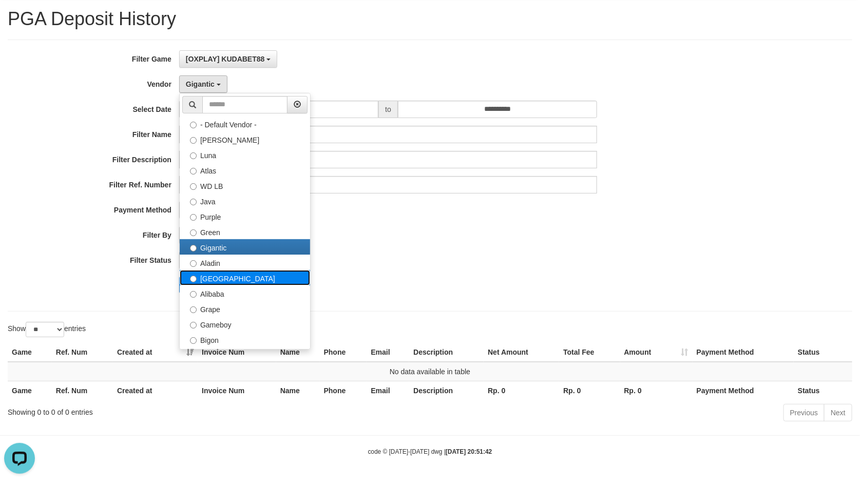
click at [220, 270] on label "[GEOGRAPHIC_DATA]" at bounding box center [245, 277] width 130 height 15
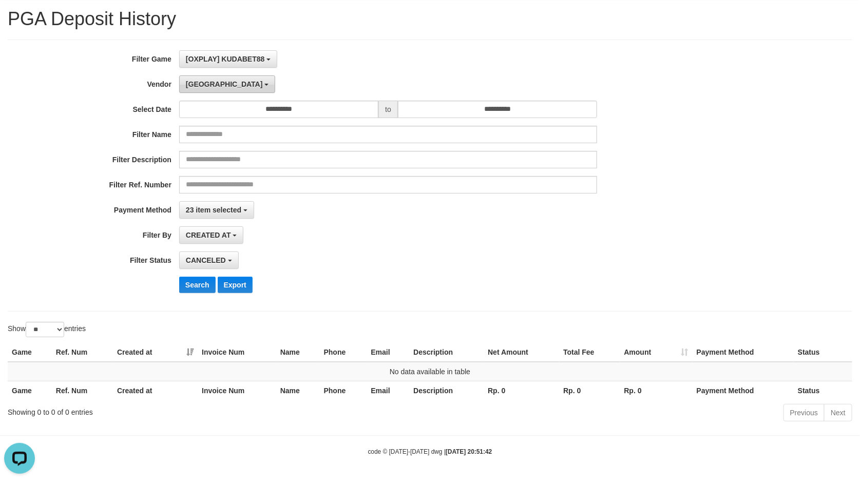
click at [195, 75] on button "[GEOGRAPHIC_DATA]" at bounding box center [227, 83] width 96 height 17
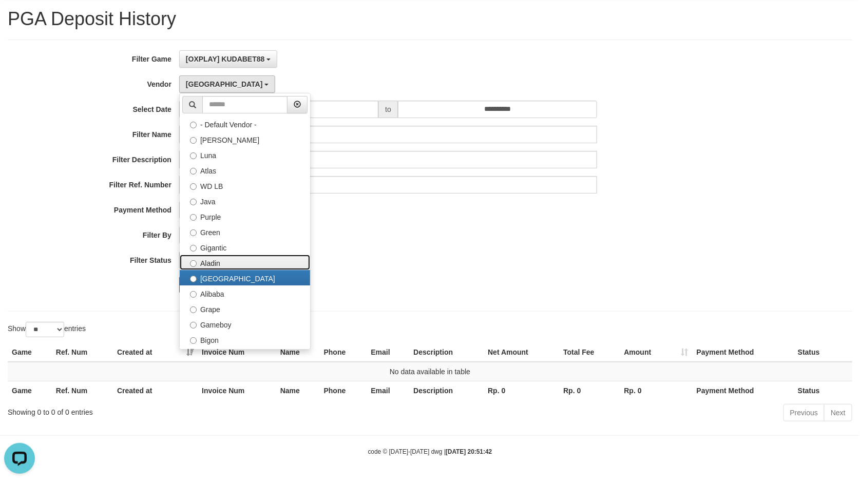
click at [212, 261] on label "Aladin" at bounding box center [245, 262] width 130 height 15
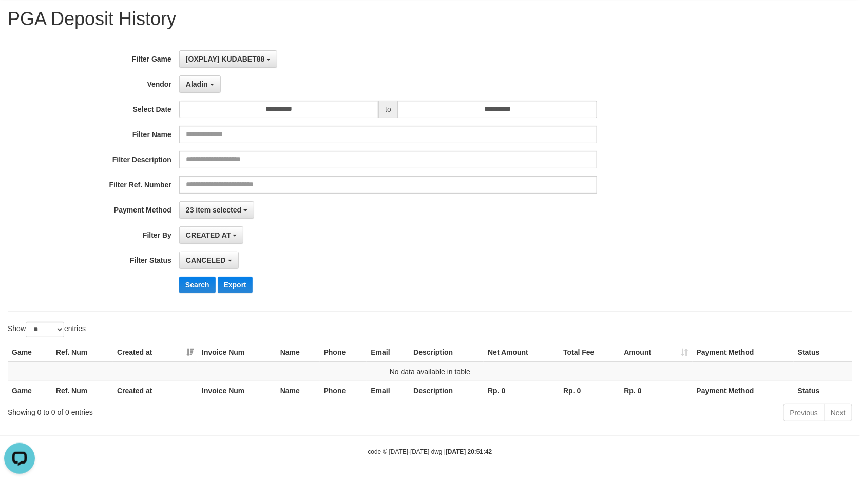
click at [190, 273] on div "**********" at bounding box center [358, 175] width 717 height 251
click at [199, 82] on span "Aladin" at bounding box center [197, 84] width 22 height 8
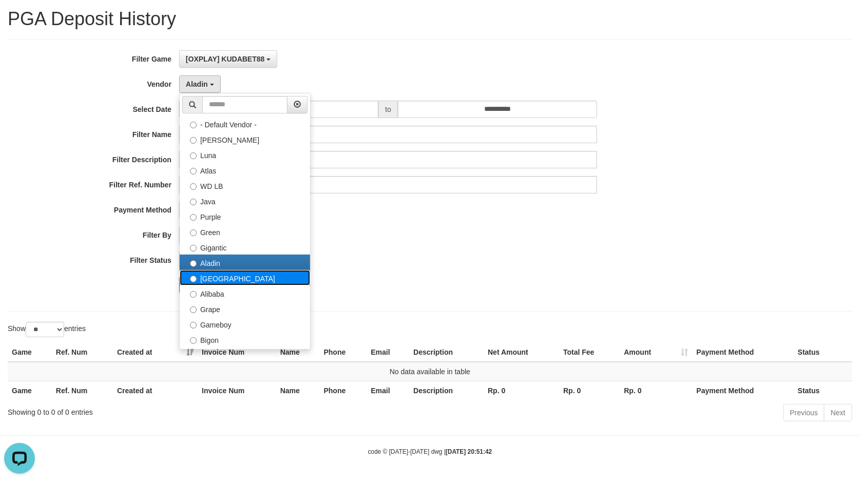
click at [205, 276] on label "[GEOGRAPHIC_DATA]" at bounding box center [245, 277] width 130 height 15
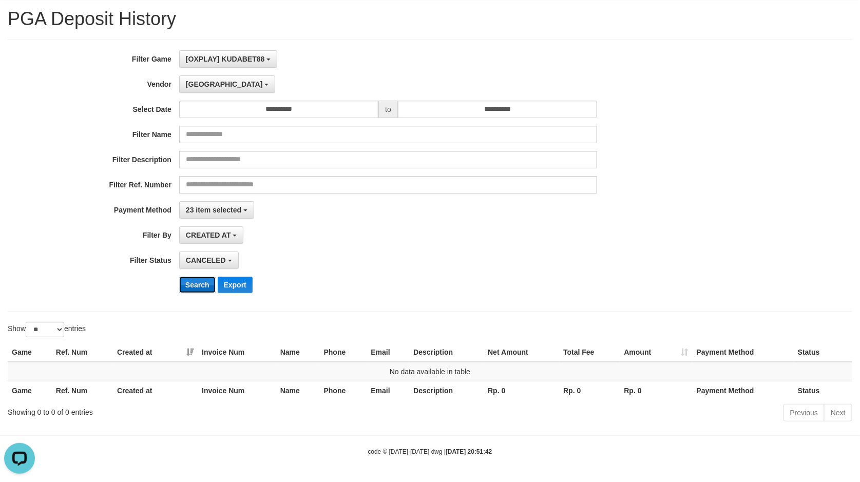
click at [191, 282] on button "Search" at bounding box center [197, 285] width 36 height 16
click at [198, 82] on span "[GEOGRAPHIC_DATA]" at bounding box center [224, 84] width 77 height 8
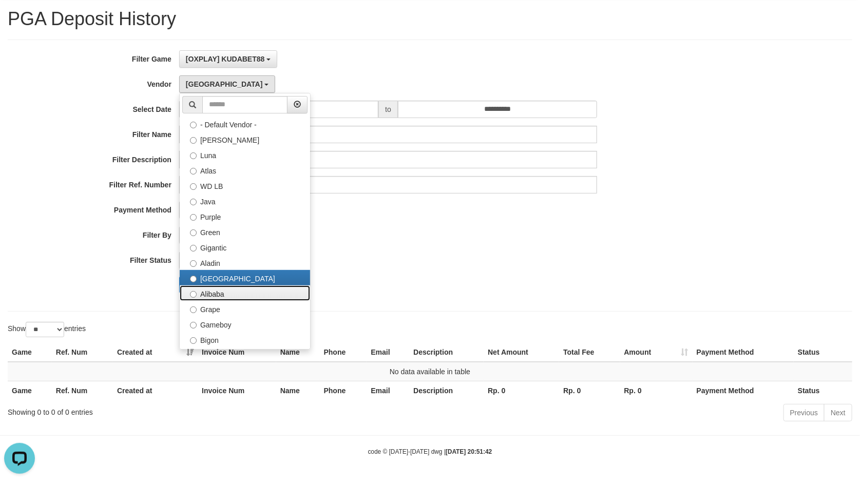
click at [197, 287] on label "Alibaba" at bounding box center [245, 292] width 130 height 15
select select "**********"
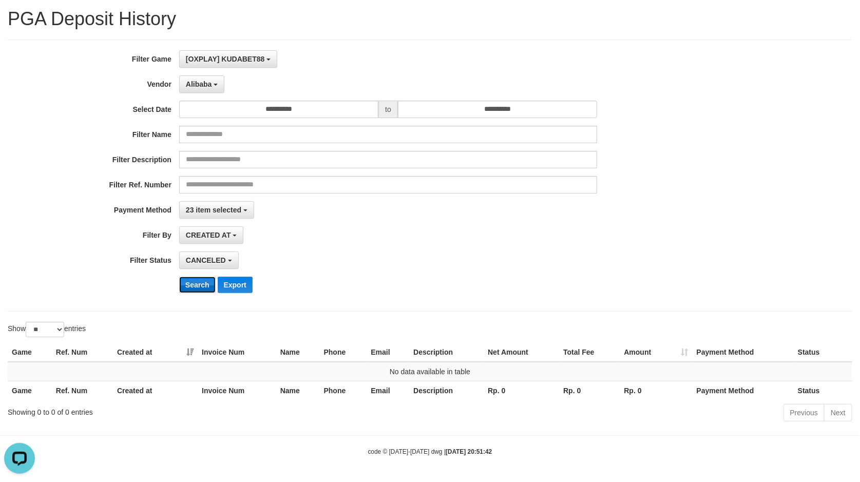
click at [193, 281] on button "Search" at bounding box center [197, 285] width 36 height 16
click at [201, 84] on button "Alibaba" at bounding box center [201, 83] width 45 height 17
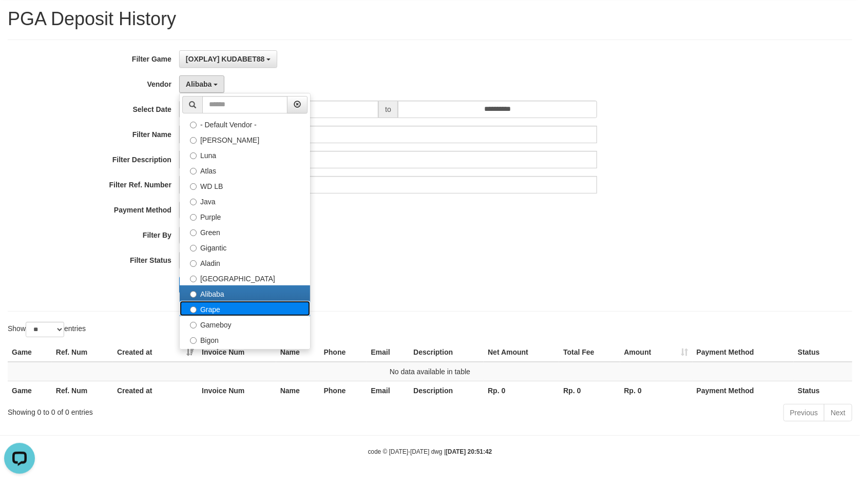
drag, startPoint x: 218, startPoint y: 302, endPoint x: 199, endPoint y: 256, distance: 49.8
click at [218, 301] on label "Grape" at bounding box center [245, 308] width 130 height 15
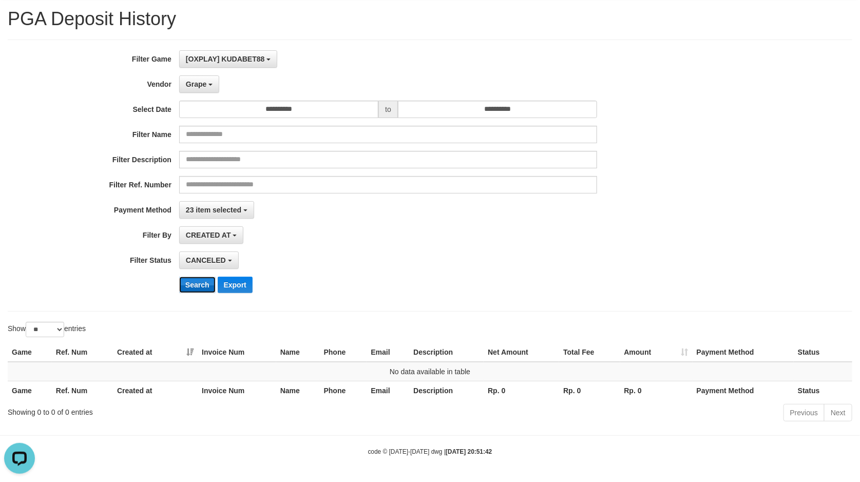
click at [193, 278] on button "Search" at bounding box center [197, 285] width 36 height 16
click at [200, 83] on span "Grape" at bounding box center [196, 84] width 21 height 8
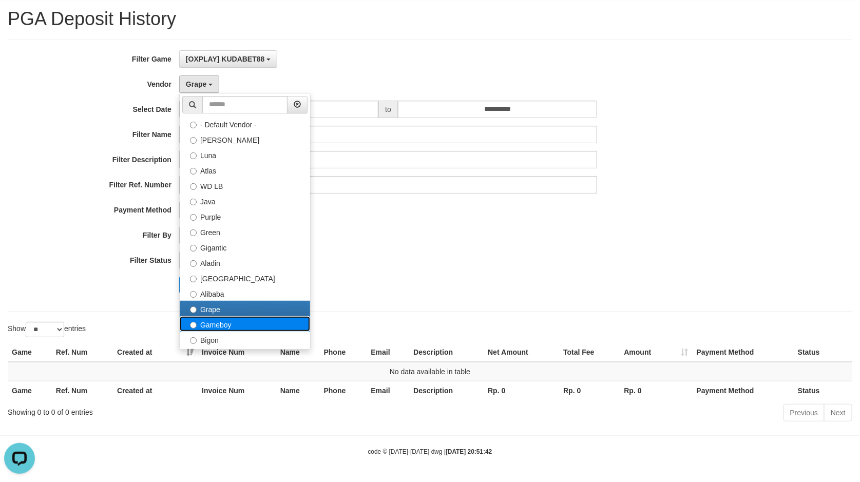
click at [215, 325] on label "Gameboy" at bounding box center [245, 323] width 130 height 15
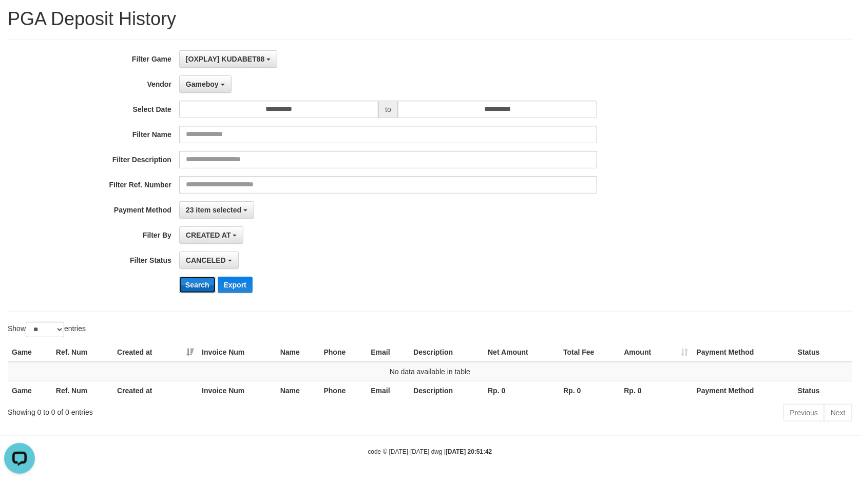
click at [188, 285] on button "Search" at bounding box center [197, 285] width 36 height 16
click at [216, 235] on span "CREATED AT" at bounding box center [208, 235] width 45 height 8
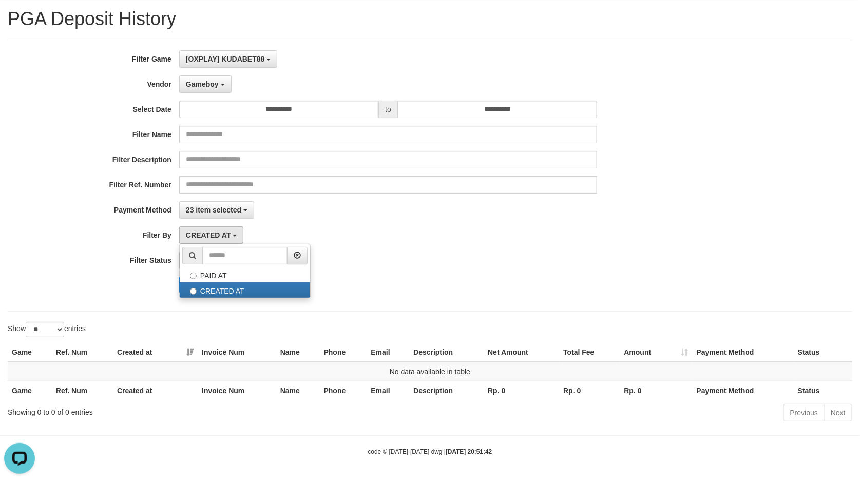
click at [320, 194] on div "**********" at bounding box center [358, 175] width 717 height 251
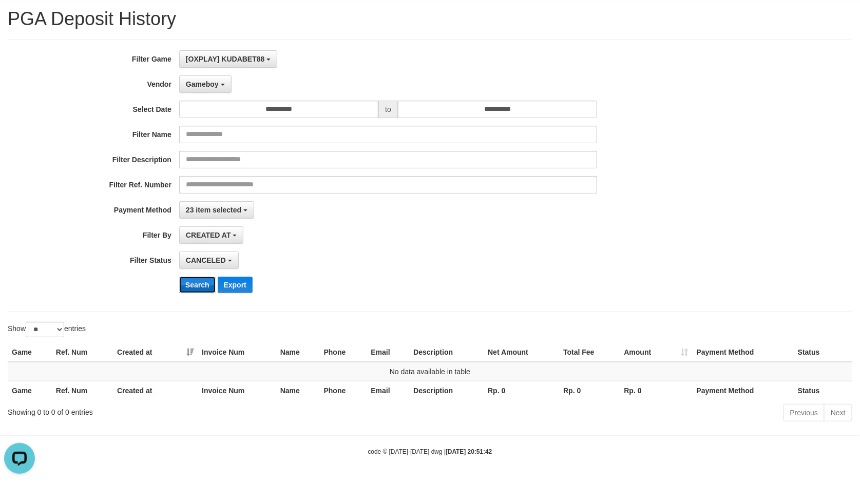
click at [201, 279] on button "Search" at bounding box center [197, 285] width 36 height 16
click at [199, 80] on span "Gameboy" at bounding box center [202, 84] width 33 height 8
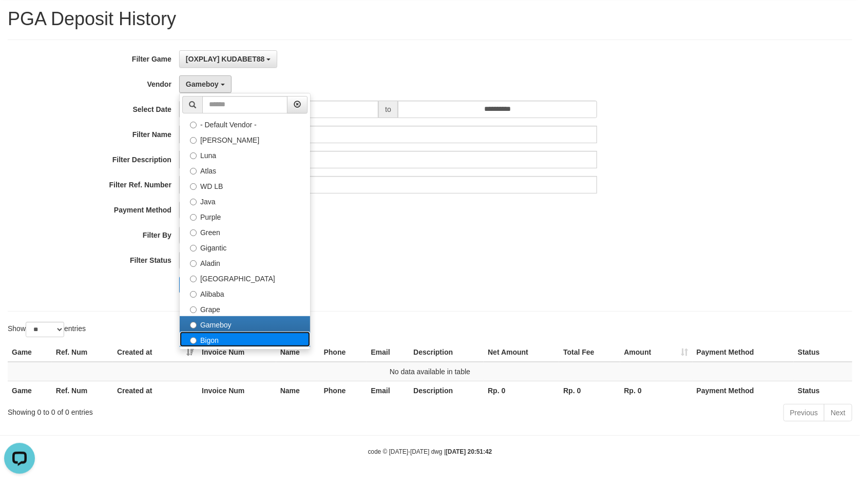
click at [223, 332] on label "Bigon" at bounding box center [245, 339] width 130 height 15
select select "**********"
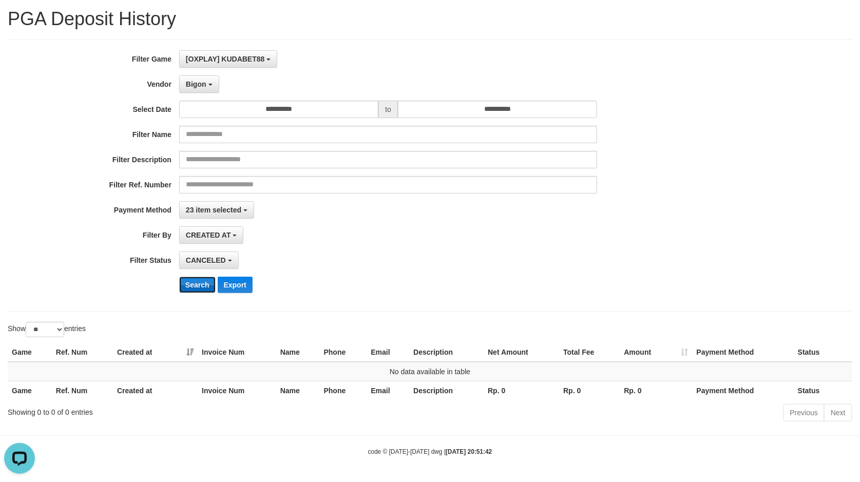
click at [193, 279] on button "Search" at bounding box center [197, 285] width 36 height 16
drag, startPoint x: 393, startPoint y: 222, endPoint x: 382, endPoint y: 221, distance: 11.3
click at [393, 222] on div "**********" at bounding box center [358, 175] width 717 height 251
click at [188, 282] on button "Search" at bounding box center [197, 285] width 36 height 16
click at [208, 91] on div "**********" at bounding box center [358, 175] width 717 height 251
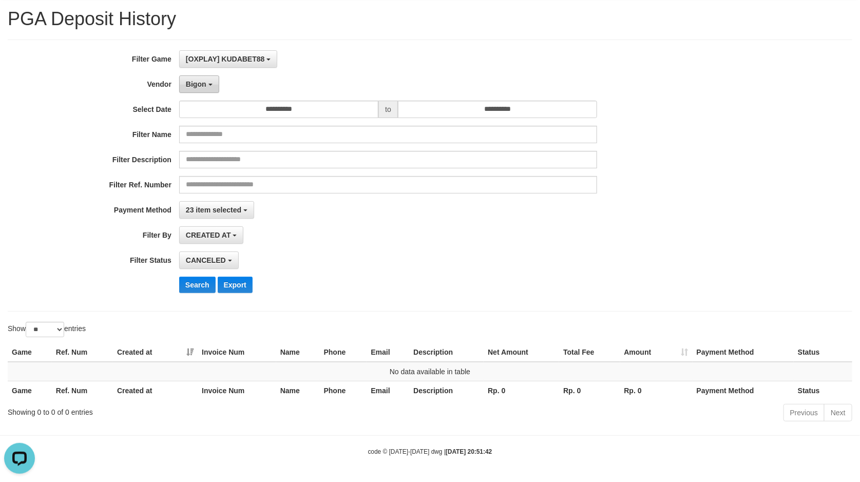
click at [202, 82] on span "Bigon" at bounding box center [196, 84] width 21 height 8
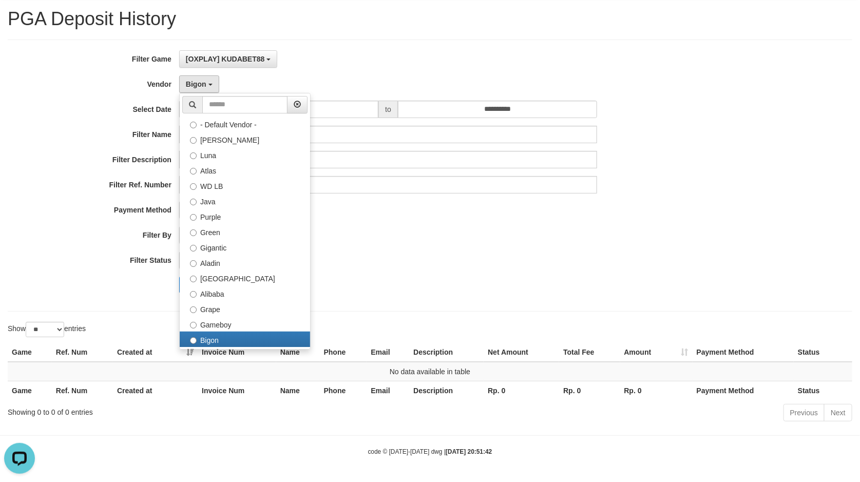
click at [417, 252] on div "CANCELED SELECT ALL - ALL - SELECT STATUS PENDING/UNPAID PAID CANCELED EXPIRED" at bounding box center [388, 260] width 418 height 17
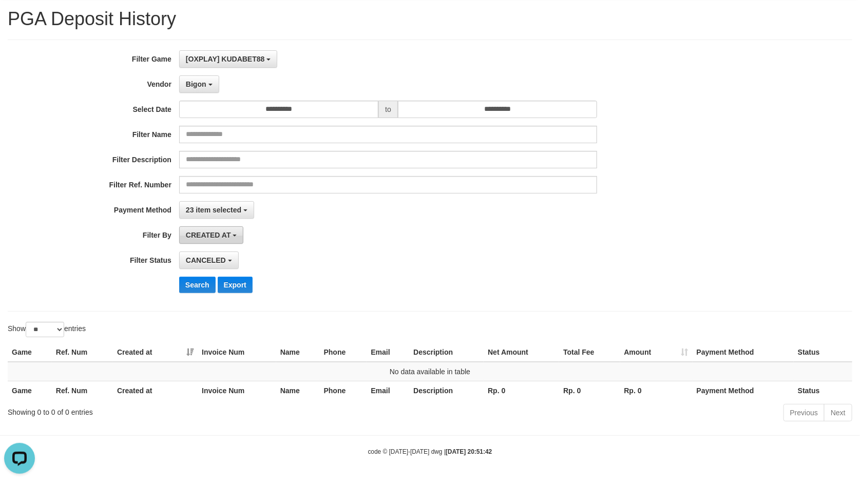
click at [212, 237] on button "CREATED AT" at bounding box center [211, 234] width 65 height 17
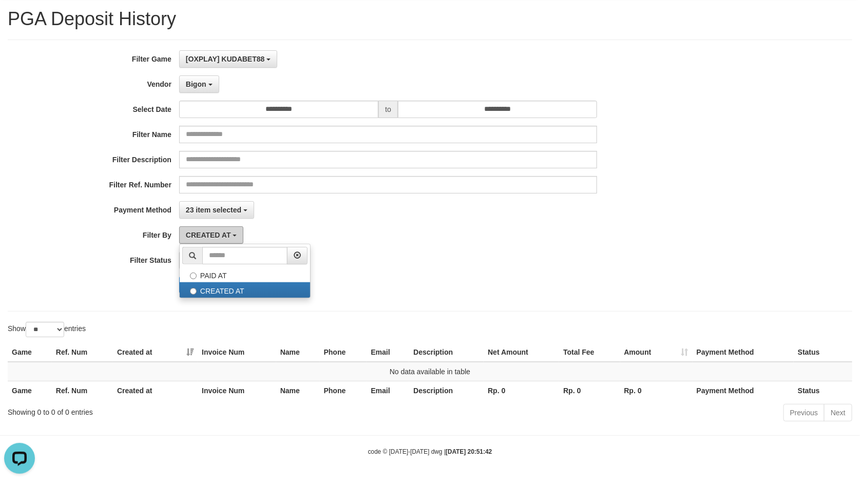
click at [219, 231] on span "CREATED AT" at bounding box center [208, 235] width 45 height 8
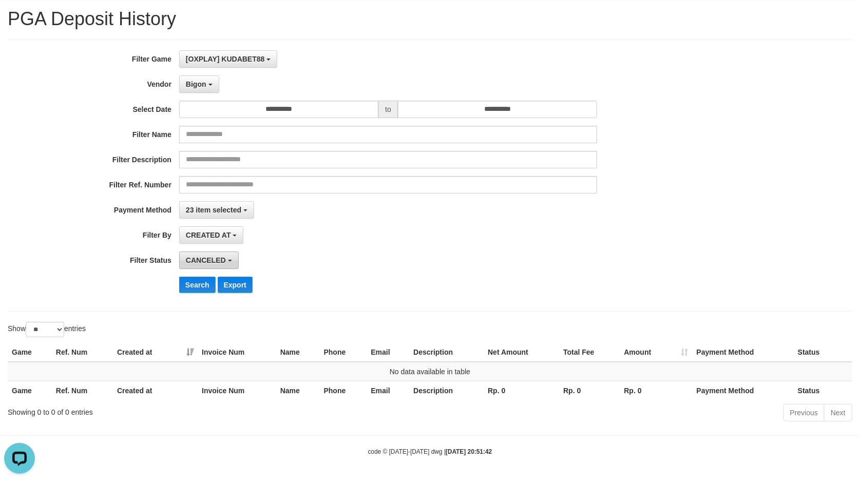
click at [216, 262] on button "CANCELED" at bounding box center [209, 260] width 60 height 17
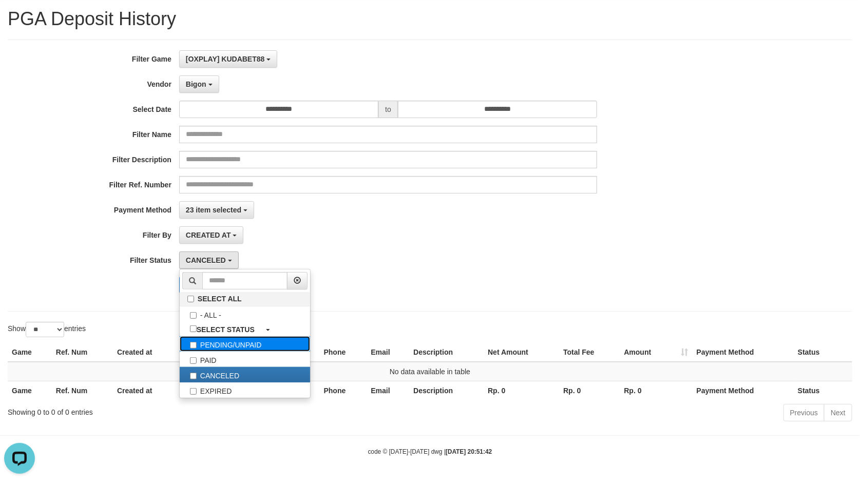
click at [233, 339] on label "PENDING/UNPAID" at bounding box center [245, 343] width 130 height 15
select select "*"
click at [290, 373] on label "CANCELED" at bounding box center [245, 374] width 130 height 15
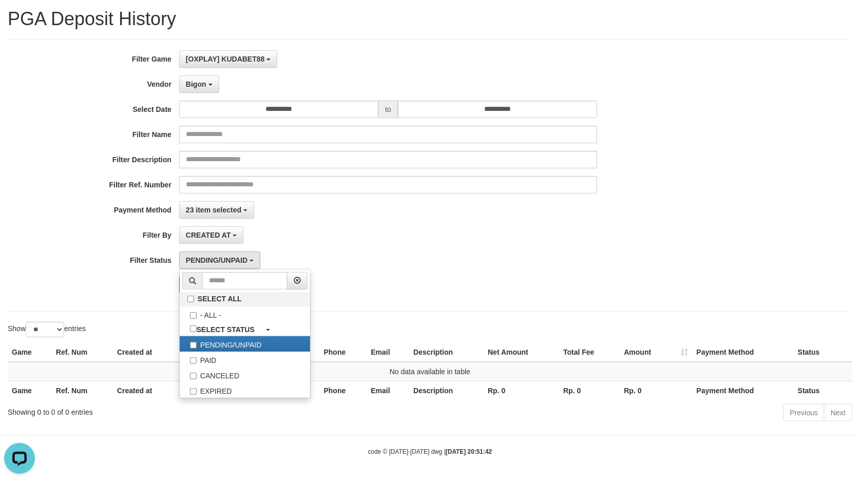
click at [410, 253] on div "PENDING/UNPAID SELECT ALL - ALL - SELECT STATUS PENDING/UNPAID PAID CANCELED EX…" at bounding box center [388, 260] width 418 height 17
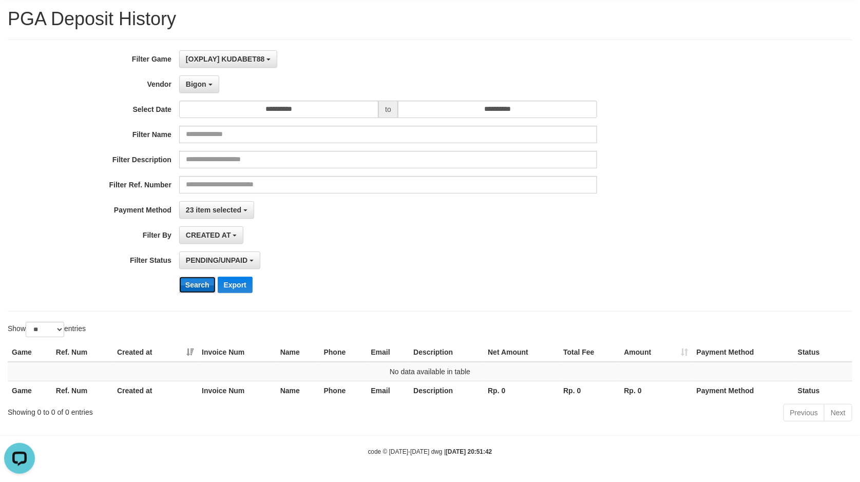
click at [196, 282] on button "Search" at bounding box center [197, 285] width 36 height 16
click at [736, 191] on div "**********" at bounding box center [430, 175] width 860 height 251
click at [201, 85] on button "Bigon" at bounding box center [199, 83] width 40 height 17
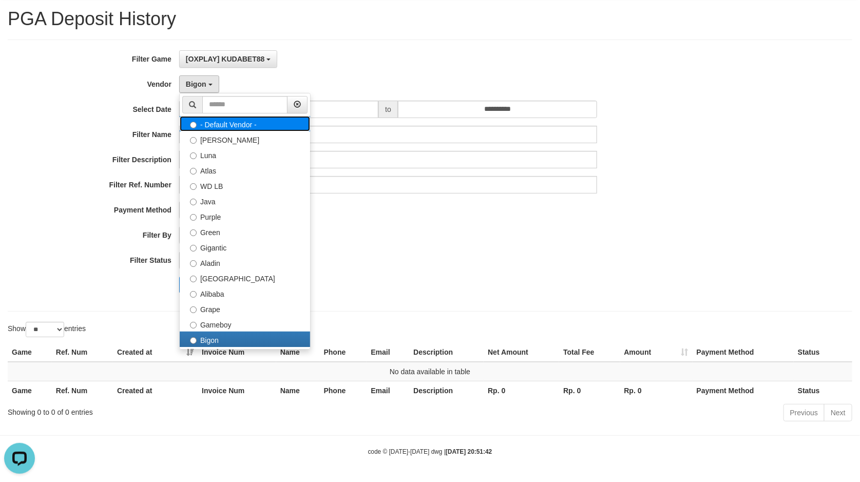
click at [208, 123] on label "- Default Vendor -" at bounding box center [245, 123] width 130 height 15
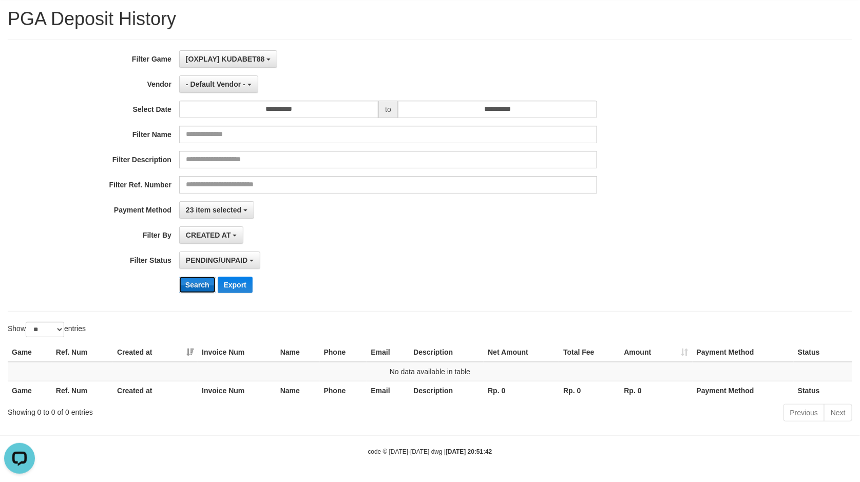
click at [199, 277] on button "Search" at bounding box center [197, 285] width 36 height 16
click at [230, 75] on button "- Default Vendor -" at bounding box center [218, 83] width 79 height 17
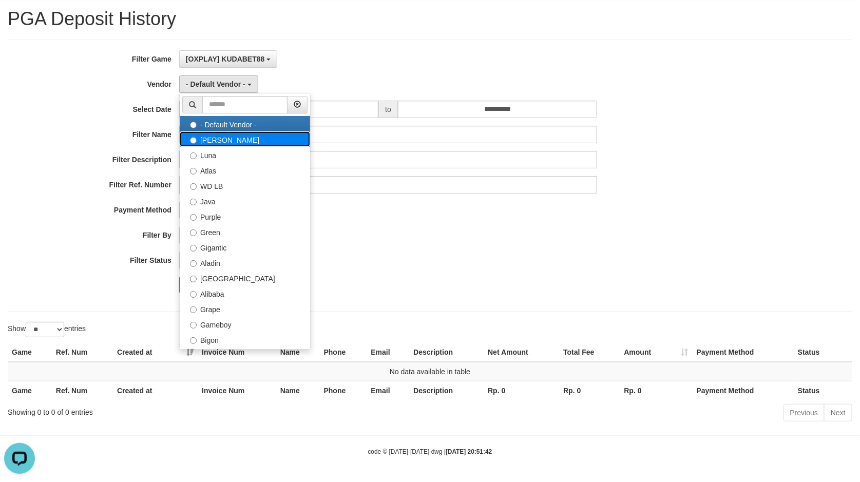
click at [231, 137] on label "[PERSON_NAME]" at bounding box center [245, 138] width 130 height 15
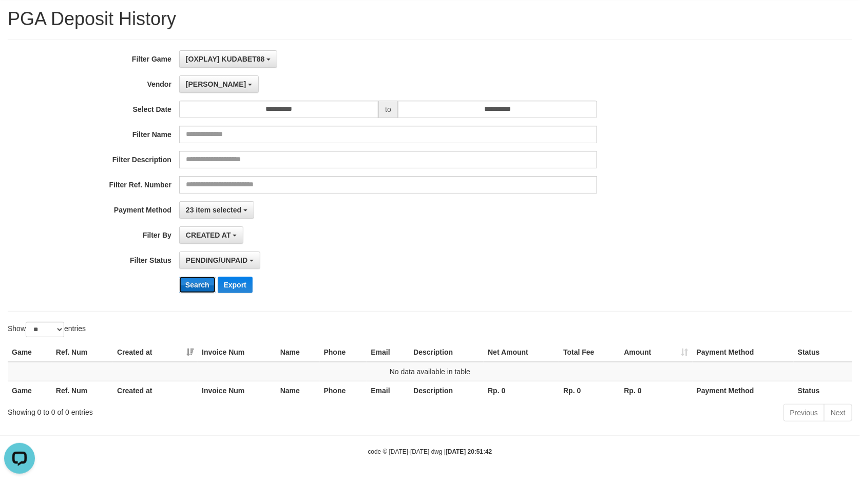
click at [201, 280] on button "Search" at bounding box center [197, 285] width 36 height 16
click at [199, 80] on span "[PERSON_NAME]" at bounding box center [216, 84] width 60 height 8
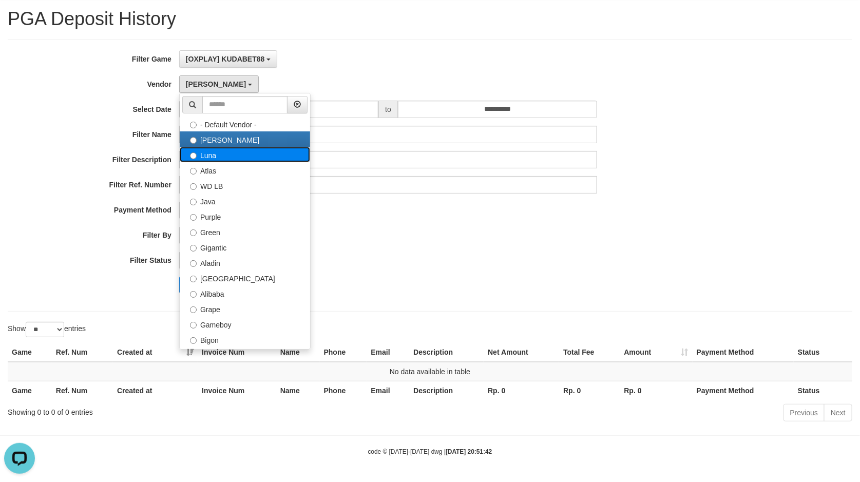
click at [216, 149] on label "Luna" at bounding box center [245, 154] width 130 height 15
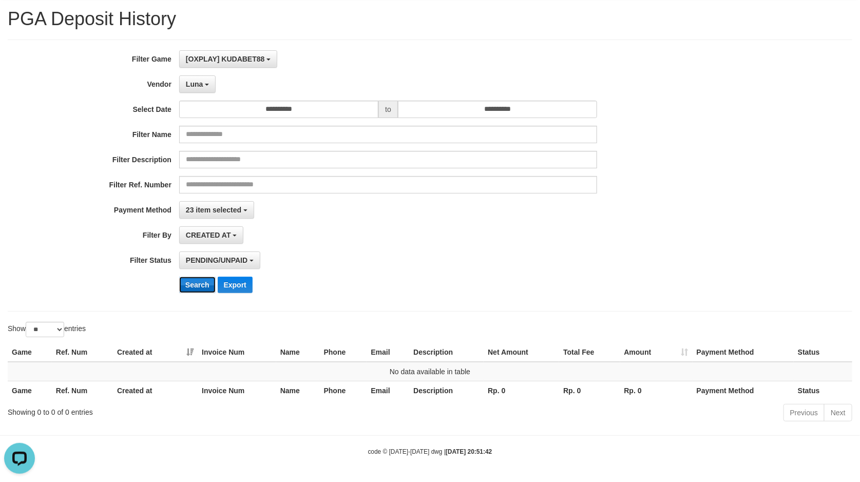
click at [199, 277] on button "Search" at bounding box center [197, 285] width 36 height 16
click at [196, 80] on span "Luna" at bounding box center [194, 84] width 17 height 8
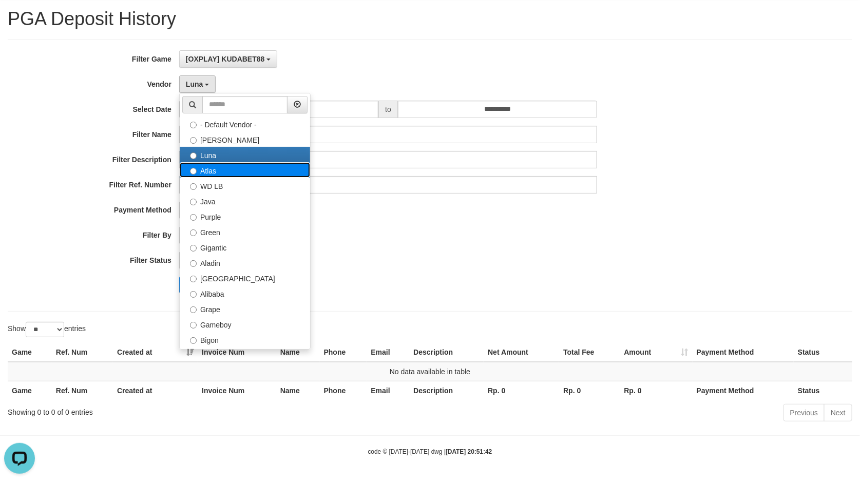
click at [210, 170] on label "Atlas" at bounding box center [245, 169] width 130 height 15
select select "**********"
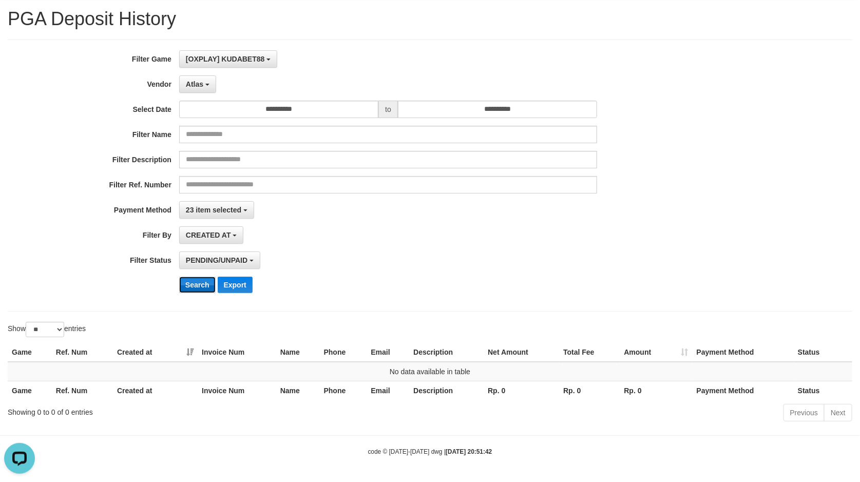
click at [196, 277] on button "Search" at bounding box center [197, 285] width 36 height 16
click at [196, 80] on span "Atlas" at bounding box center [194, 84] width 17 height 8
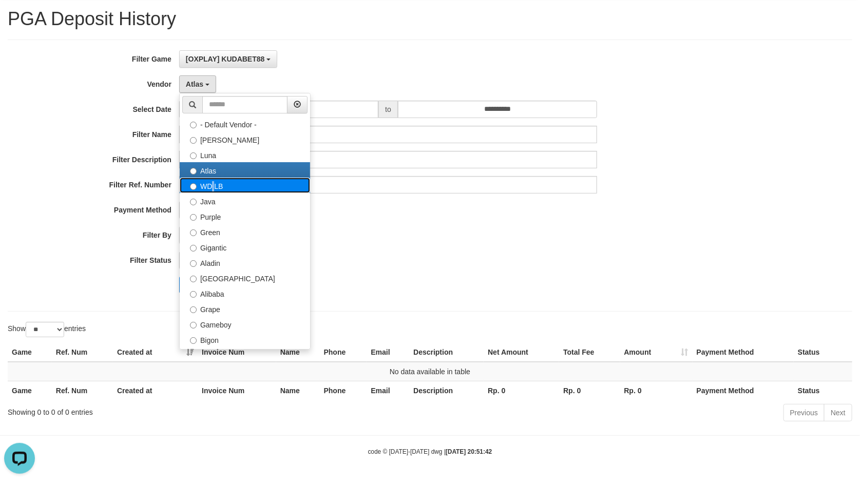
click at [210, 178] on label "WD LB" at bounding box center [245, 185] width 130 height 15
click at [208, 178] on label "WD LB" at bounding box center [245, 185] width 130 height 15
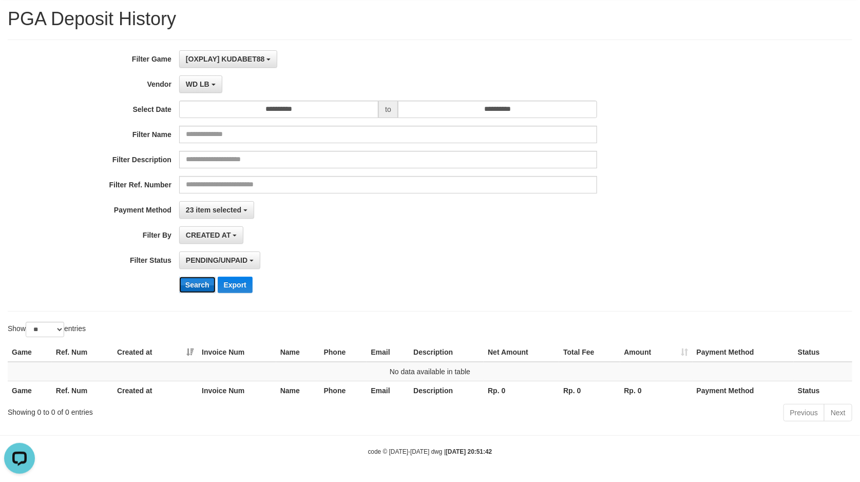
click at [191, 278] on button "Search" at bounding box center [197, 285] width 36 height 16
click at [200, 82] on span "WD LB" at bounding box center [198, 84] width 24 height 8
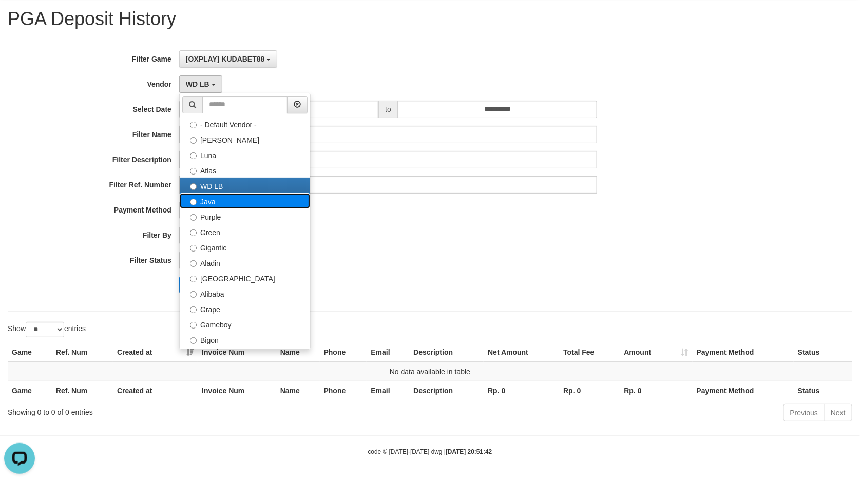
click at [218, 200] on label "Java" at bounding box center [245, 200] width 130 height 15
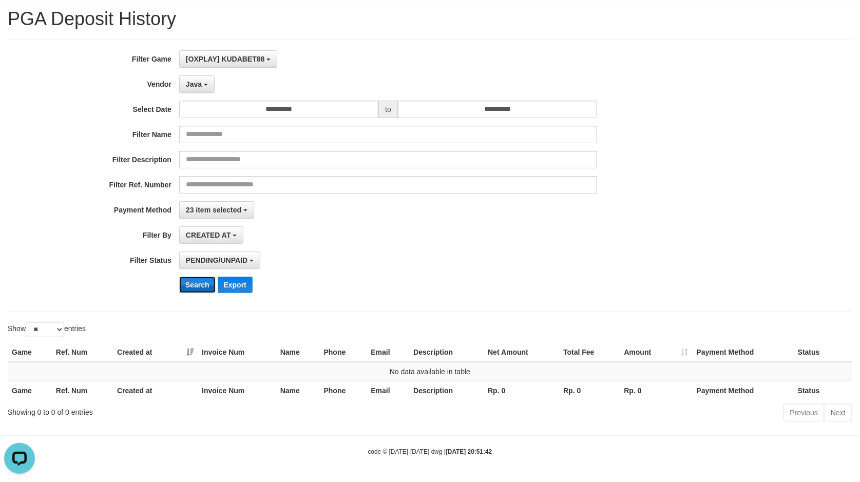
click at [196, 282] on button "Search" at bounding box center [197, 285] width 36 height 16
click at [193, 80] on span "Java" at bounding box center [194, 84] width 16 height 8
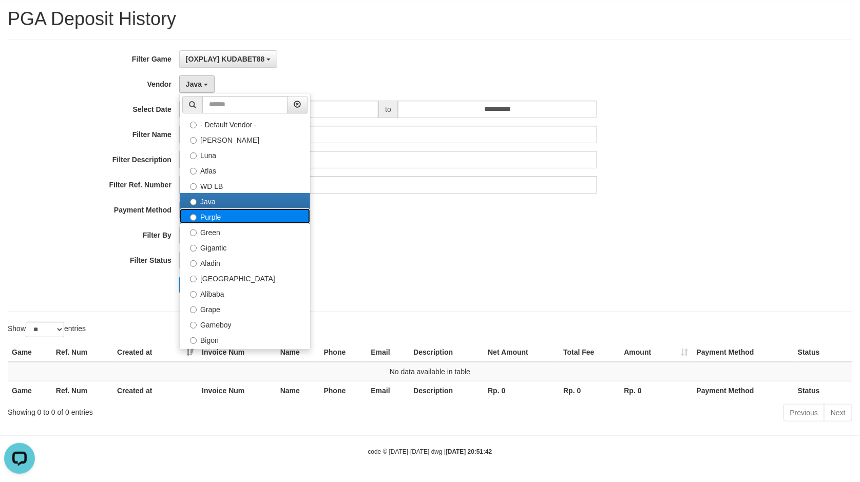
drag, startPoint x: 222, startPoint y: 209, endPoint x: 207, endPoint y: 250, distance: 43.2
click at [222, 210] on label "Purple" at bounding box center [245, 215] width 130 height 15
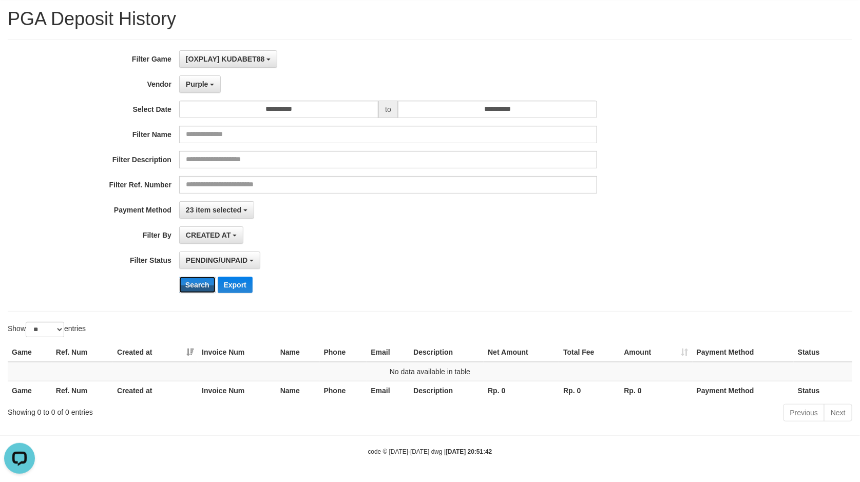
drag, startPoint x: 205, startPoint y: 279, endPoint x: 198, endPoint y: 267, distance: 13.8
click at [204, 279] on button "Search" at bounding box center [197, 285] width 36 height 16
click at [195, 80] on span "Purple" at bounding box center [197, 84] width 23 height 8
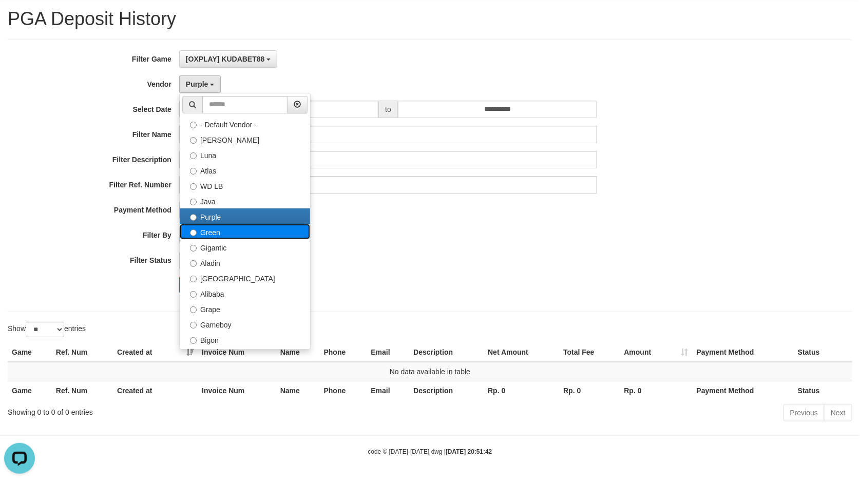
click at [217, 233] on label "Green" at bounding box center [245, 231] width 130 height 15
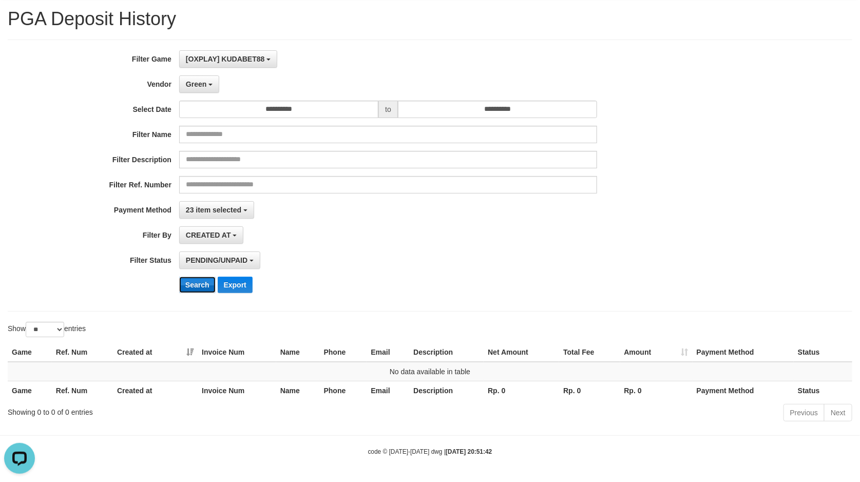
click at [194, 282] on button "Search" at bounding box center [197, 285] width 36 height 16
click at [193, 82] on span "Green" at bounding box center [196, 84] width 21 height 8
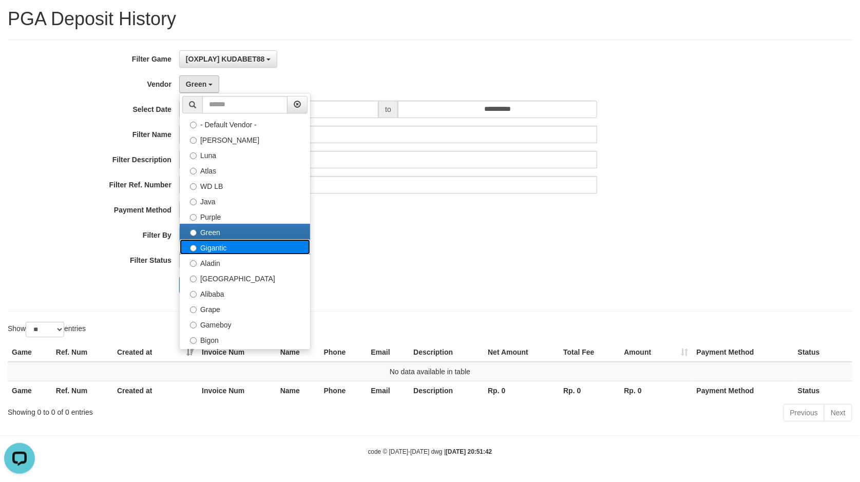
click at [224, 249] on label "Gigantic" at bounding box center [245, 246] width 130 height 15
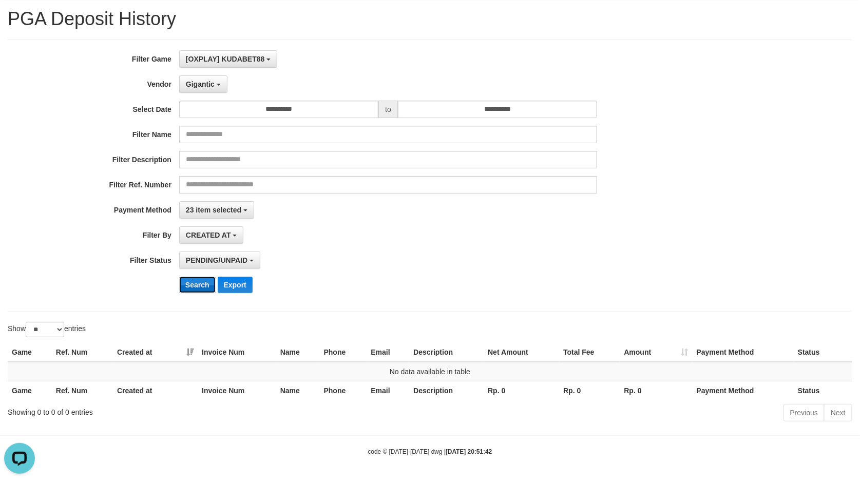
click at [202, 282] on button "Search" at bounding box center [197, 285] width 36 height 16
click at [195, 84] on button "Gigantic" at bounding box center [203, 83] width 48 height 17
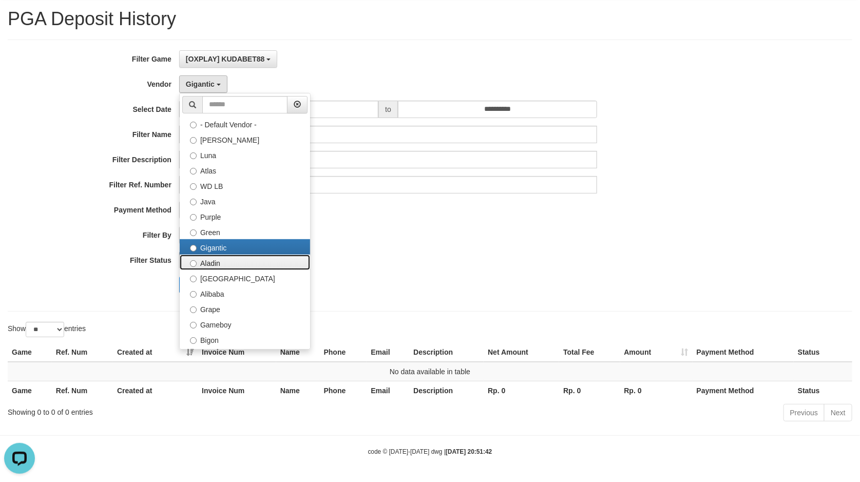
drag, startPoint x: 216, startPoint y: 262, endPoint x: 211, endPoint y: 251, distance: 11.7
click at [215, 262] on label "Aladin" at bounding box center [245, 262] width 130 height 15
select select "**********"
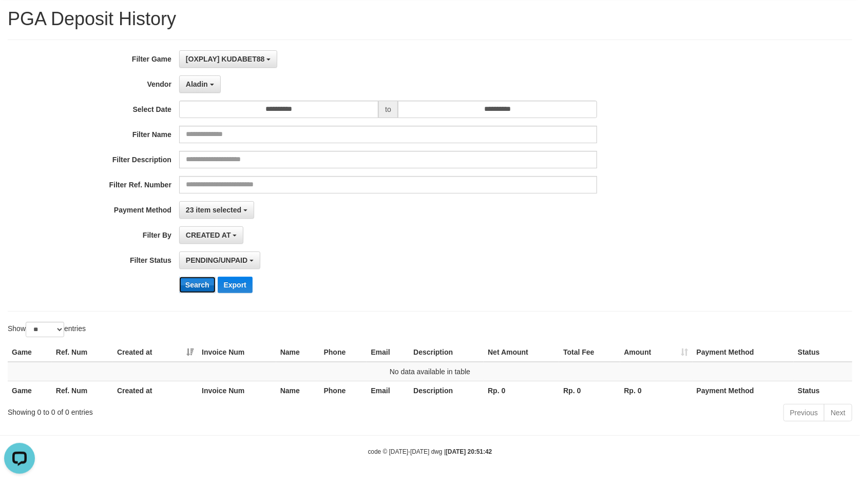
click at [203, 277] on button "Search" at bounding box center [197, 285] width 36 height 16
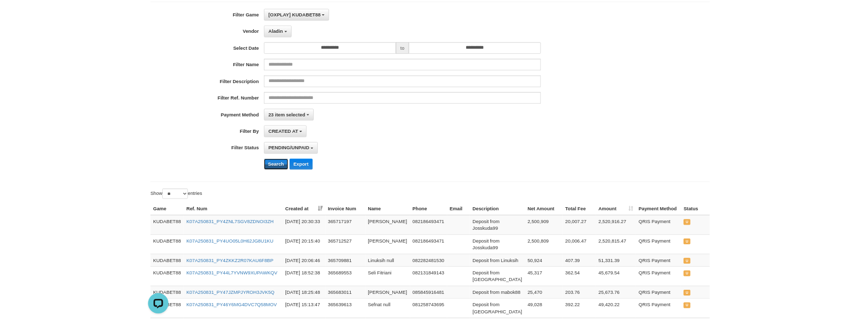
scroll to position [84, 0]
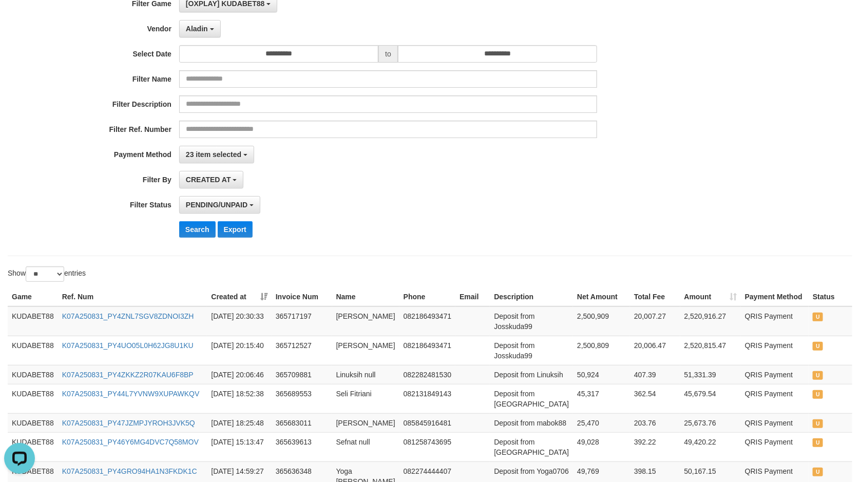
click at [456, 165] on div "**********" at bounding box center [358, 120] width 717 height 251
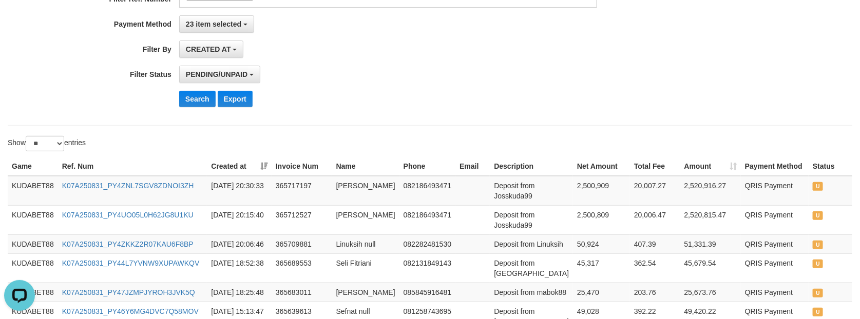
scroll to position [264, 0]
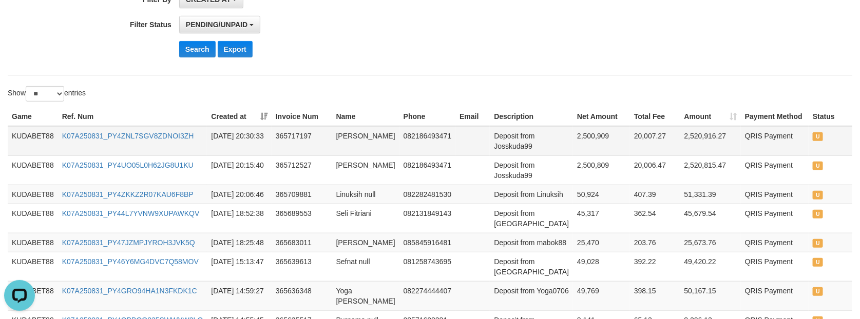
click at [106, 148] on td "K07A250831_PY4ZNL7SGV8ZDNOI3ZH" at bounding box center [132, 141] width 149 height 30
copy link "K07A250831_PY4ZNL7SGV8ZDNOI3ZH"
click at [23, 290] on div "Open LiveChat chat widget" at bounding box center [19, 294] width 17 height 17
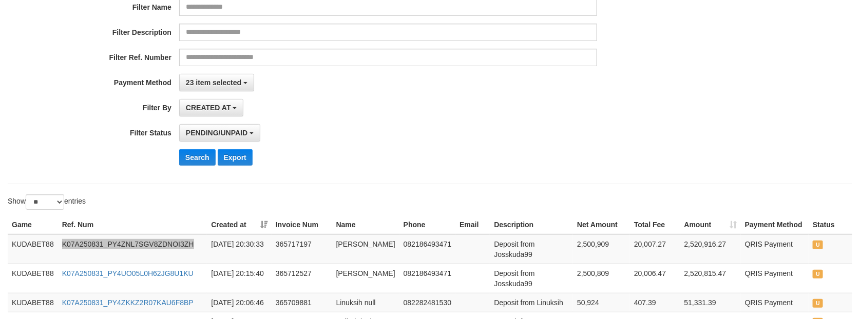
scroll to position [179, 0]
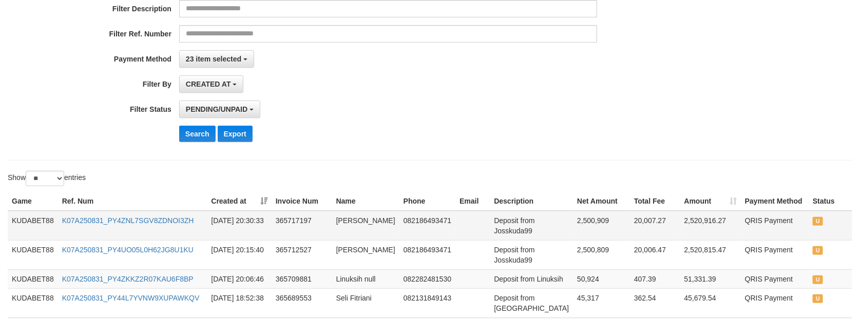
click at [265, 239] on td "[DATE] 20:30:33" at bounding box center [239, 226] width 64 height 30
click at [232, 171] on div "**********" at bounding box center [430, 260] width 860 height 824
click at [152, 235] on td "K07A250831_PY4ZNL7SGV8ZDNOI3ZH" at bounding box center [132, 226] width 149 height 30
copy link "K07A250831_PY4ZNL7SGV8ZDNOI3ZH"
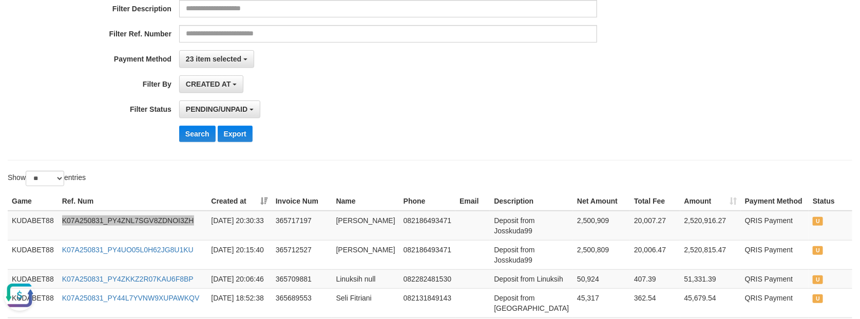
click at [26, 293] on button "Open LiveChat chat widget" at bounding box center [19, 295] width 31 height 31
click at [491, 123] on div "**********" at bounding box center [358, 24] width 717 height 251
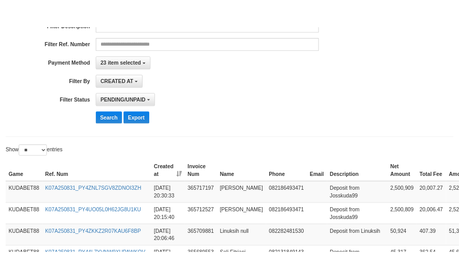
scroll to position [215, 0]
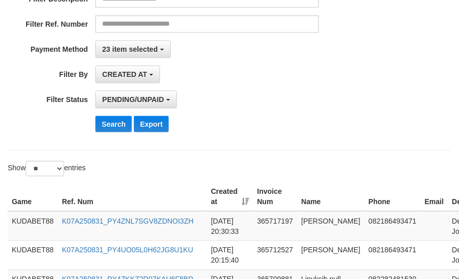
click at [260, 83] on div "CREATED AT PAID AT CREATED AT" at bounding box center [206, 74] width 223 height 17
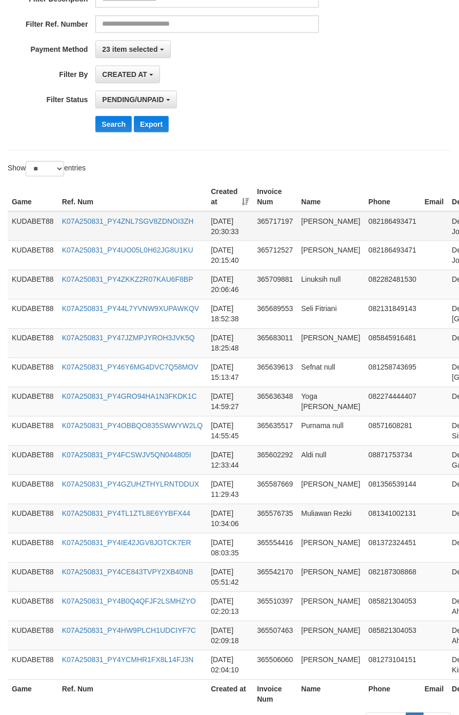
click at [133, 230] on td "K07A250831_PY4ZNL7SGV8ZDNOI3ZH" at bounding box center [132, 227] width 149 height 30
click at [132, 230] on td "K07A250831_PY4ZNL7SGV8ZDNOI3ZH" at bounding box center [132, 227] width 149 height 30
copy link "K07A250831_PY4ZNL7SGV8ZDNOI3ZH"
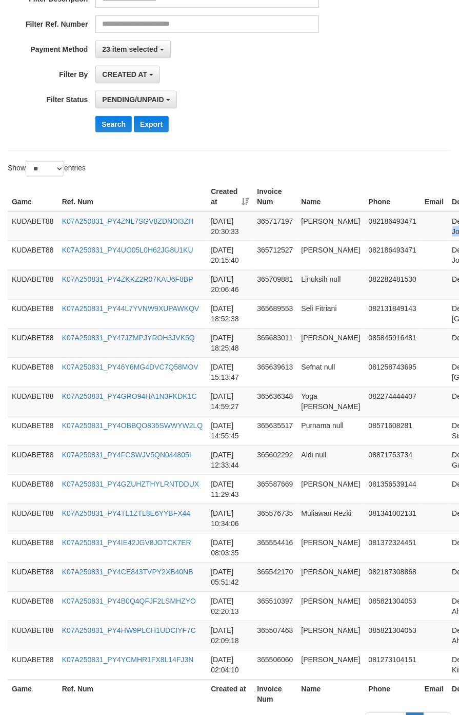
copy td "Josskuda99"
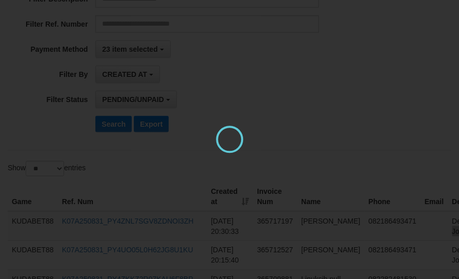
scroll to position [0, 0]
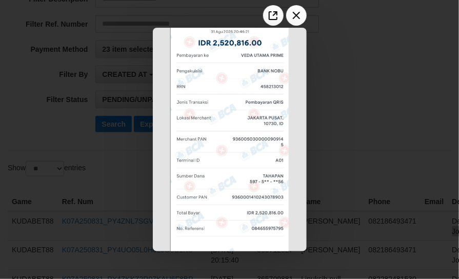
click at [353, 94] on div at bounding box center [229, 139] width 459 height 279
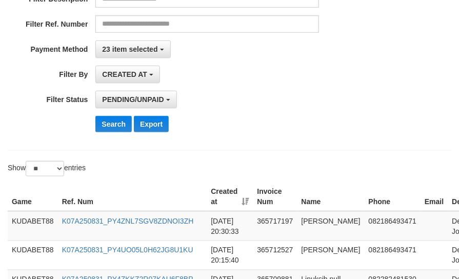
click at [270, 106] on div "PENDING/UNPAID SELECT ALL - ALL - SELECT STATUS PENDING/UNPAID PAID CANCELED EX…" at bounding box center [206, 99] width 223 height 17
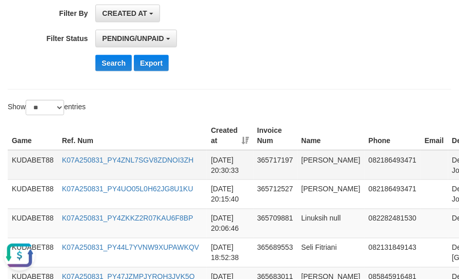
scroll to position [292, 0]
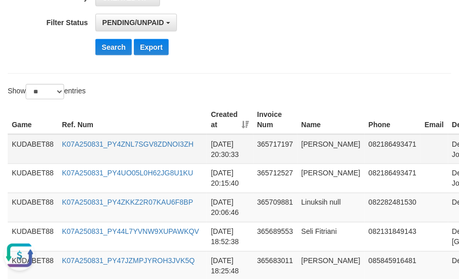
copy td "Josskuda99"
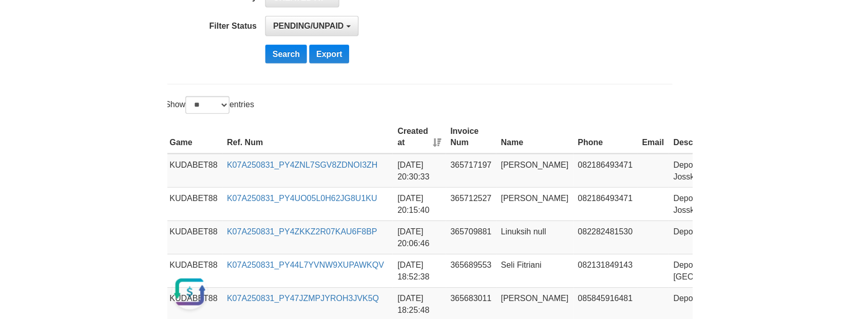
scroll to position [256, 0]
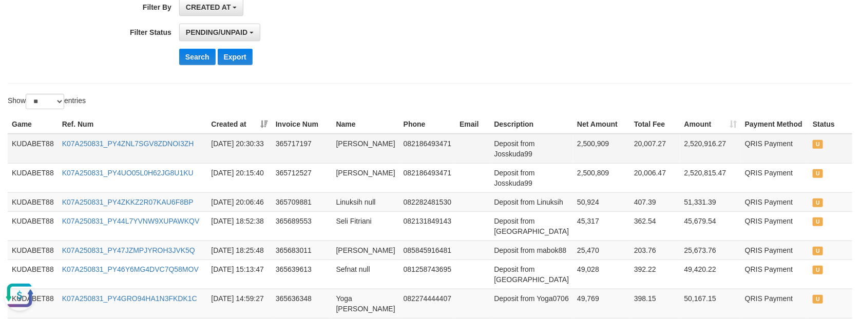
click at [113, 154] on td "K07A250831_PY4ZNL7SGV8ZDNOI3ZH" at bounding box center [132, 149] width 149 height 30
copy link "K07A250831_PY4ZNL7SGV8ZDNOI3ZH"
